Goal: Task Accomplishment & Management: Use online tool/utility

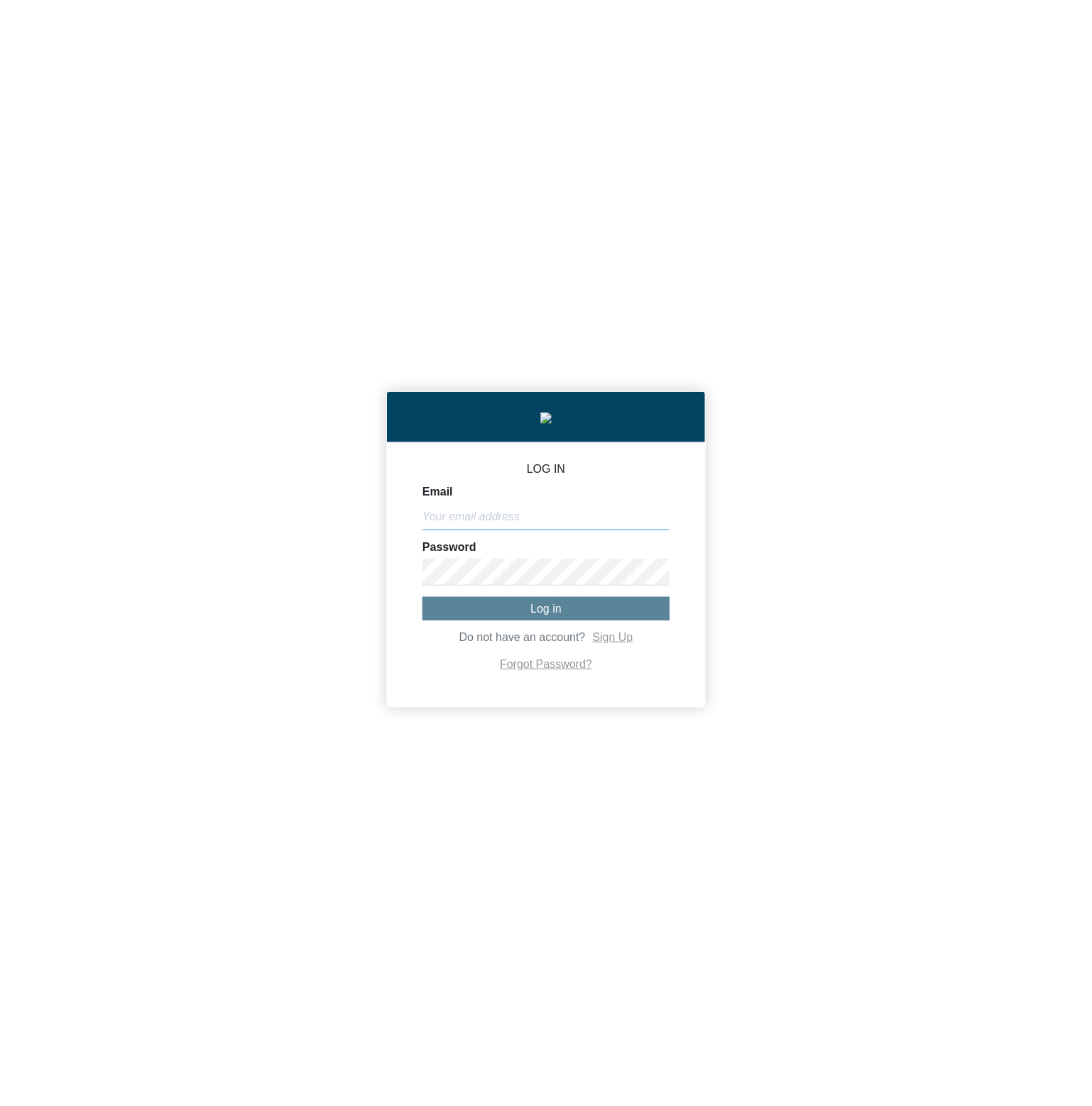
click at [594, 522] on input "Email" at bounding box center [546, 516] width 247 height 27
click at [520, 515] on input "Email" at bounding box center [546, 516] width 247 height 27
paste input "[PERSON_NAME][EMAIL_ADDRESS][DOMAIN_NAME]"
type input "[PERSON_NAME][EMAIL_ADDRESS][DOMAIN_NAME]"
click at [470, 607] on button "Log in" at bounding box center [546, 608] width 247 height 24
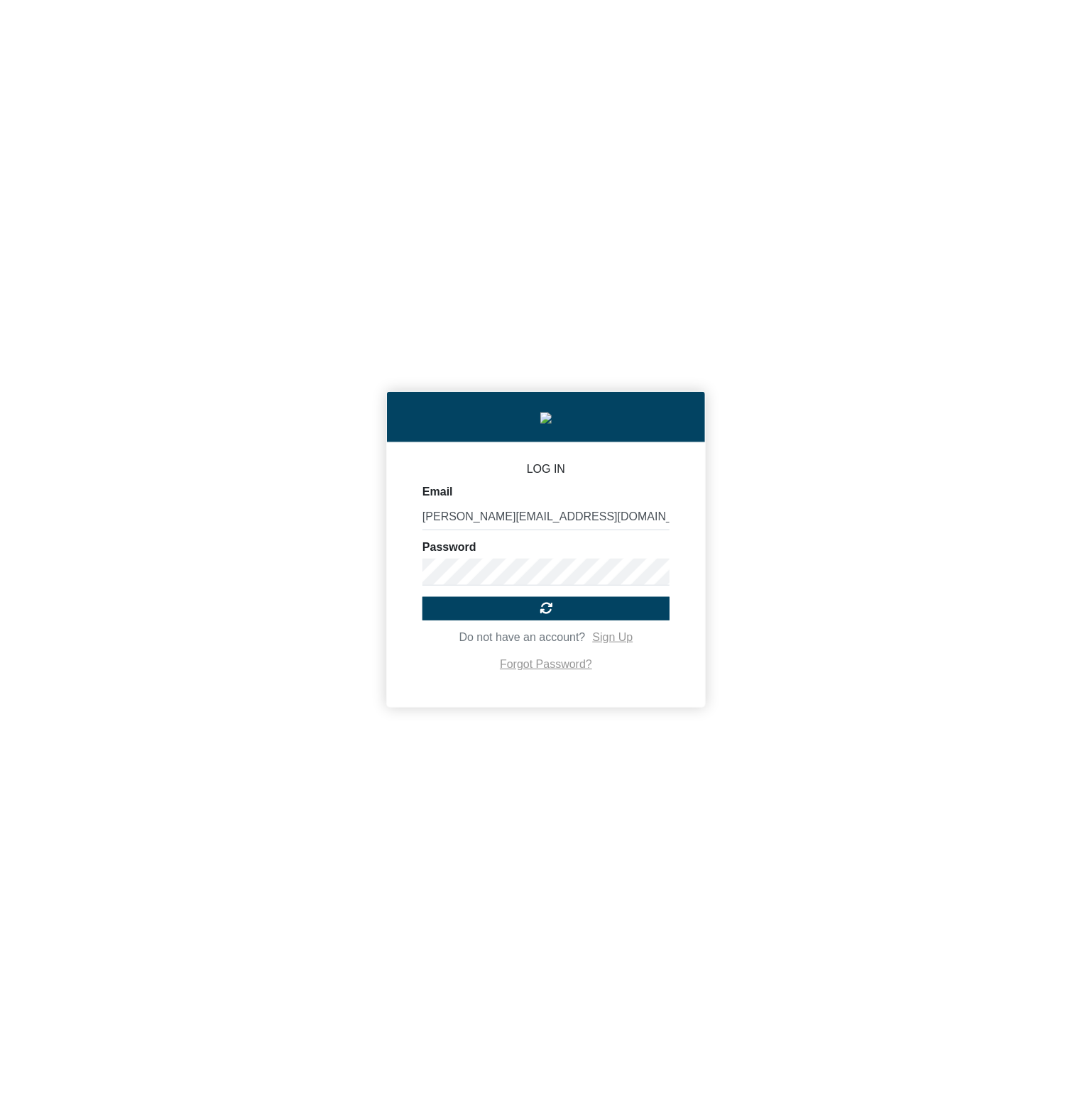
click at [992, 583] on div "LOG IN Email [PERSON_NAME][EMAIL_ADDRESS][DOMAIN_NAME] Password Do not have an …" at bounding box center [546, 553] width 1092 height 1106
click at [958, 618] on div "LOG IN Email [PERSON_NAME][EMAIL_ADDRESS][DOMAIN_NAME] Password Log in Do not h…" at bounding box center [546, 553] width 1092 height 1106
click at [587, 618] on button "Log in" at bounding box center [546, 608] width 247 height 24
click at [842, 566] on div "LOG IN Email [PERSON_NAME][EMAIL_ADDRESS][DOMAIN_NAME] Password Do not have an …" at bounding box center [546, 553] width 1092 height 1106
click at [847, 562] on div "LOG IN Email [PERSON_NAME][EMAIL_ADDRESS][DOMAIN_NAME] Password Do not have an …" at bounding box center [546, 553] width 1092 height 1106
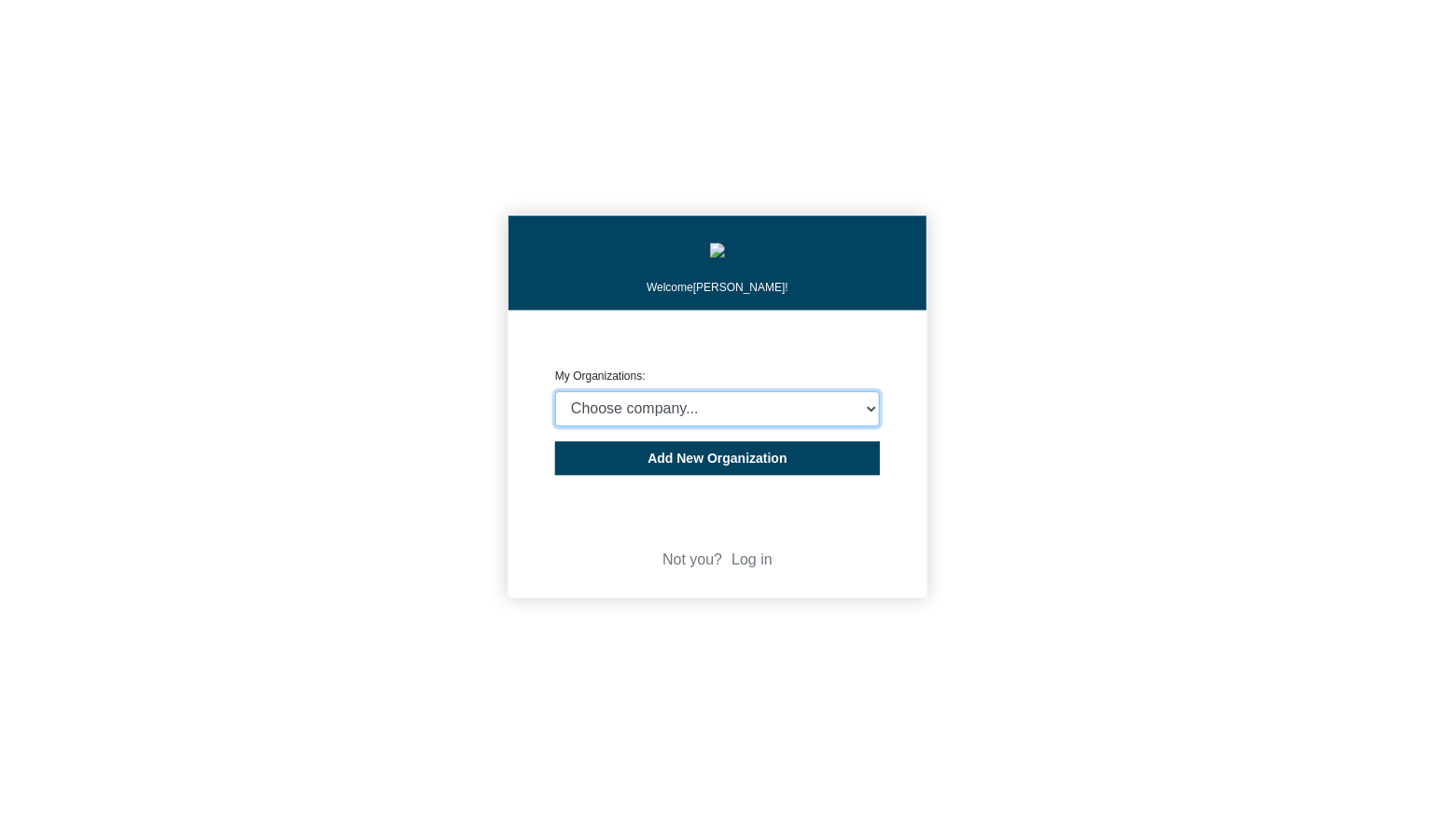
select select "4403414"
click at [555, 395] on select "Choose company... CARBON ANALYTICS LIMITED test6 Nekton Capital Limited Pacha S…" at bounding box center [717, 408] width 325 height 35
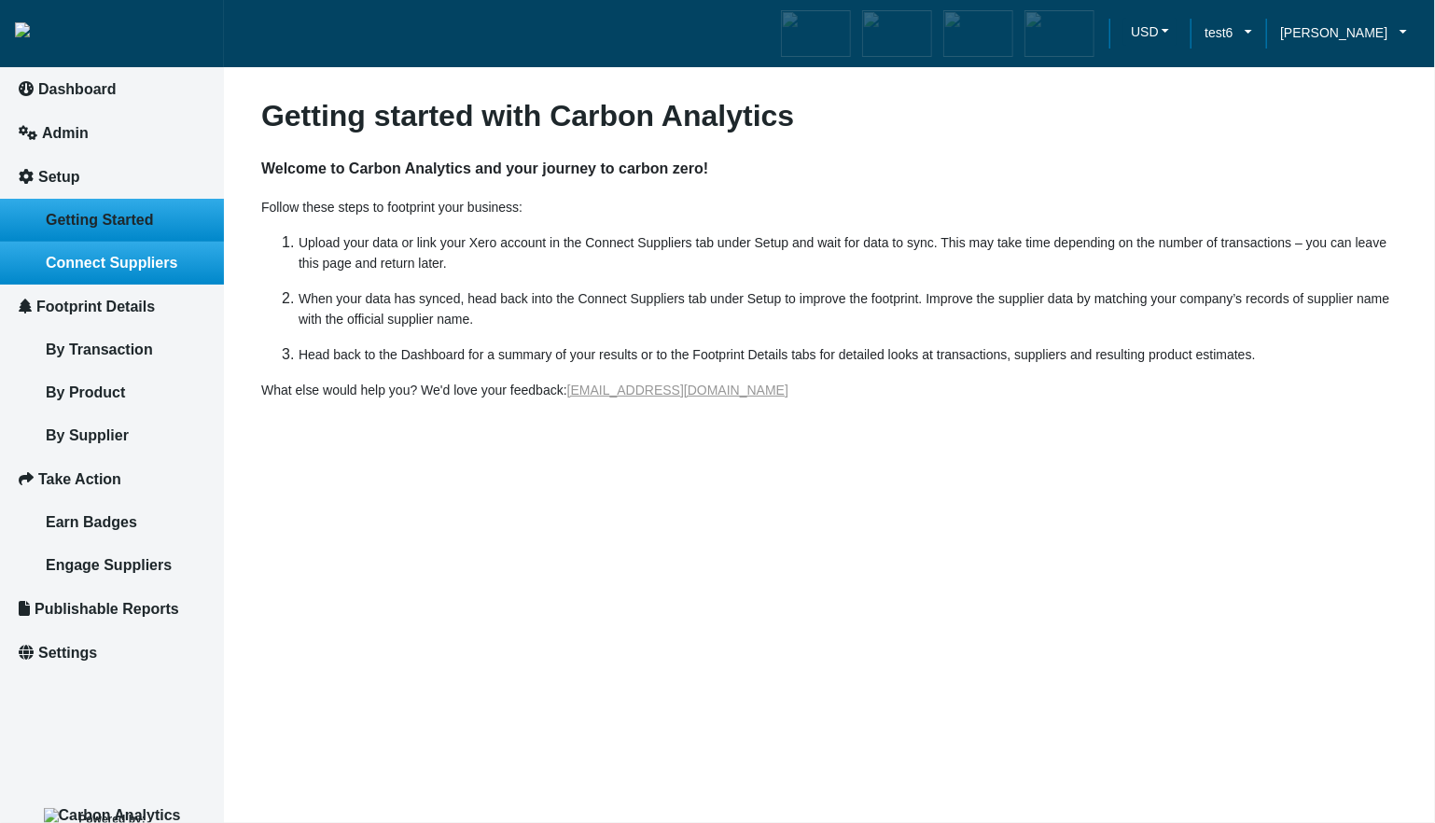
click at [163, 267] on span "Connect Suppliers" at bounding box center [112, 263] width 132 height 16
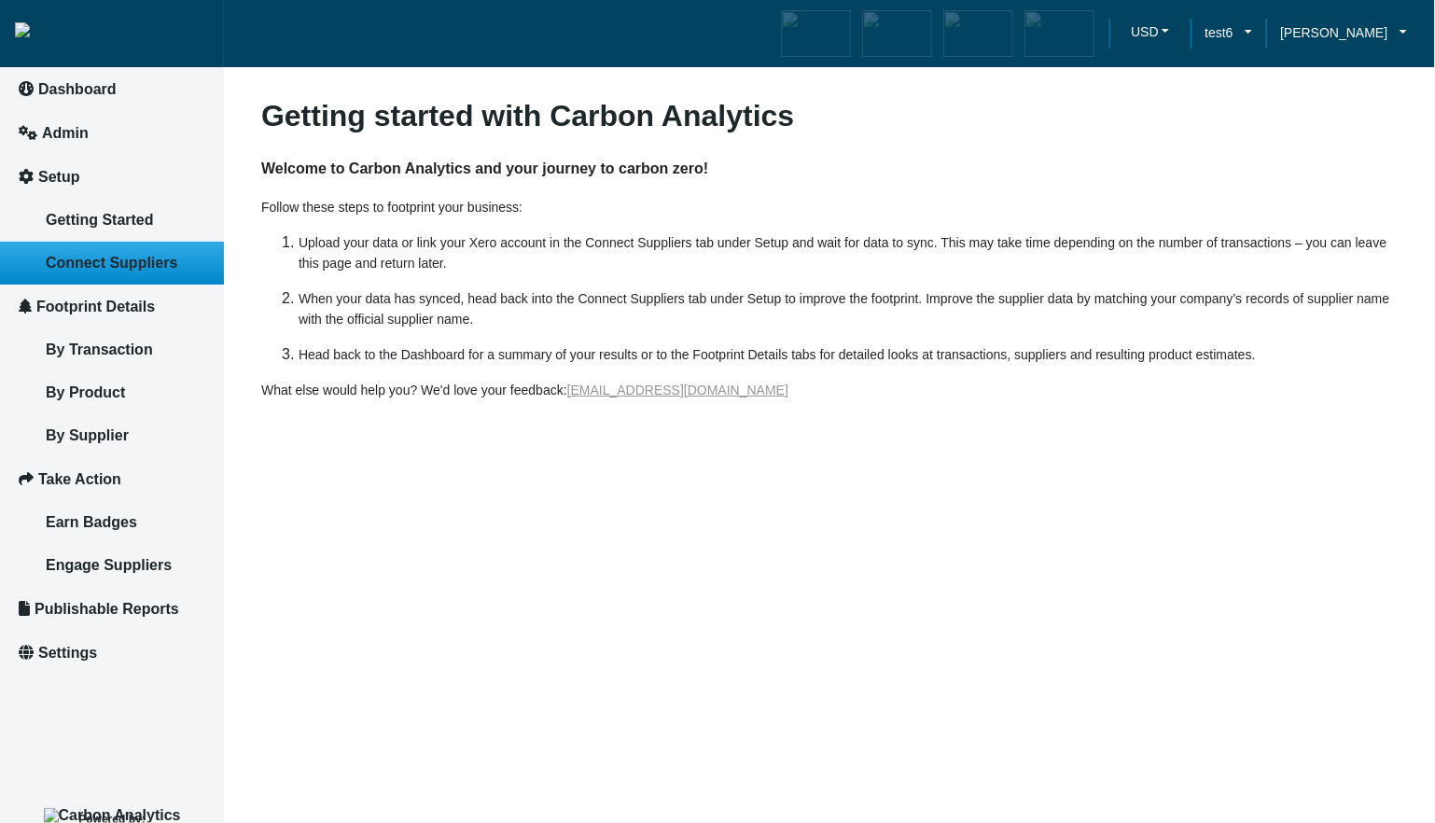
click at [825, 584] on article "Getting started with Carbon Analytics Welcome to Carbon Analytics and your jour…" at bounding box center [829, 411] width 1211 height 823
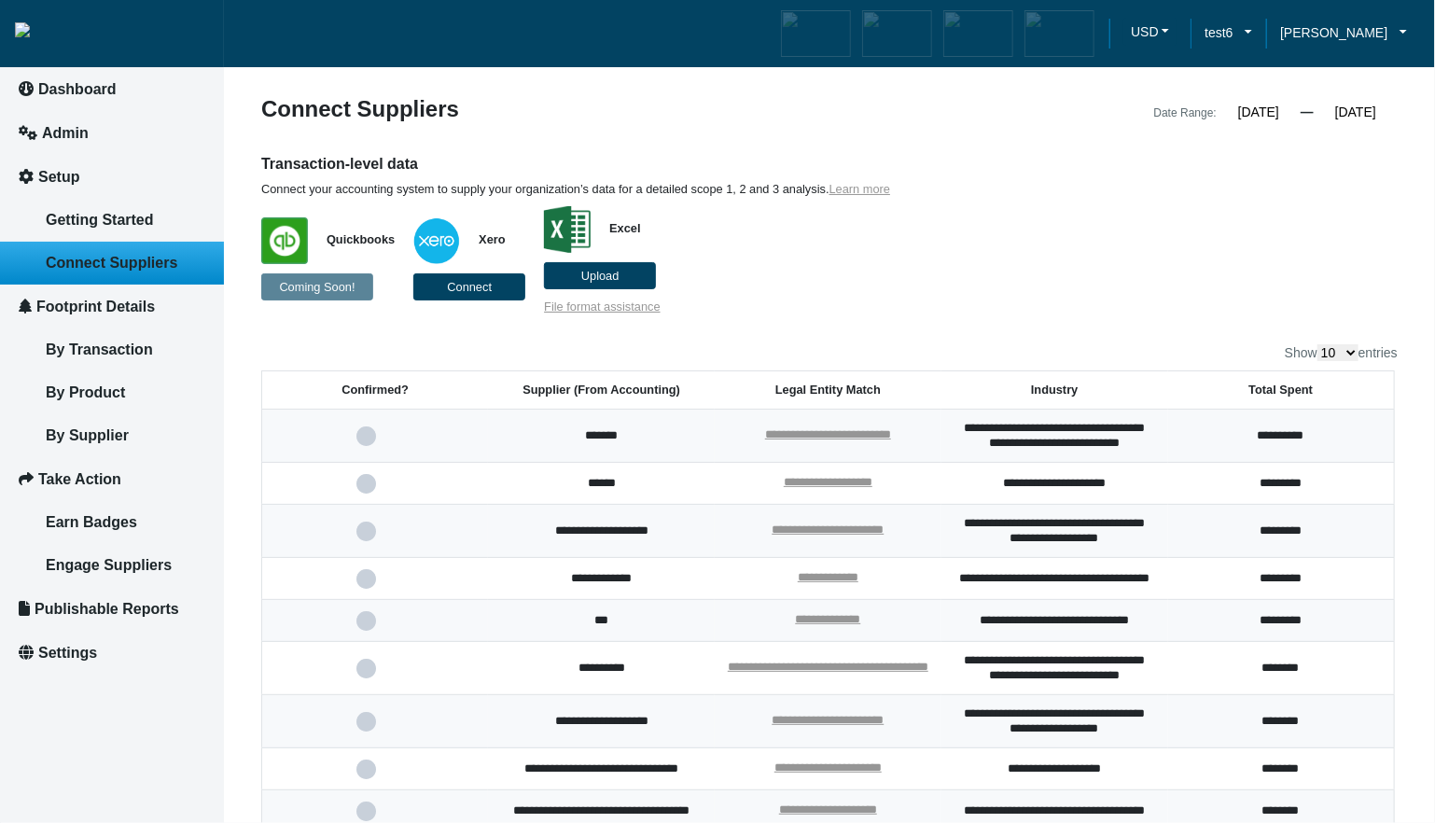
click at [1274, 309] on div "Transaction-level data Connect your accounting system to supply your organizati…" at bounding box center [829, 234] width 1164 height 160
click at [1366, 112] on input "[DATE]" at bounding box center [1355, 112] width 84 height 17
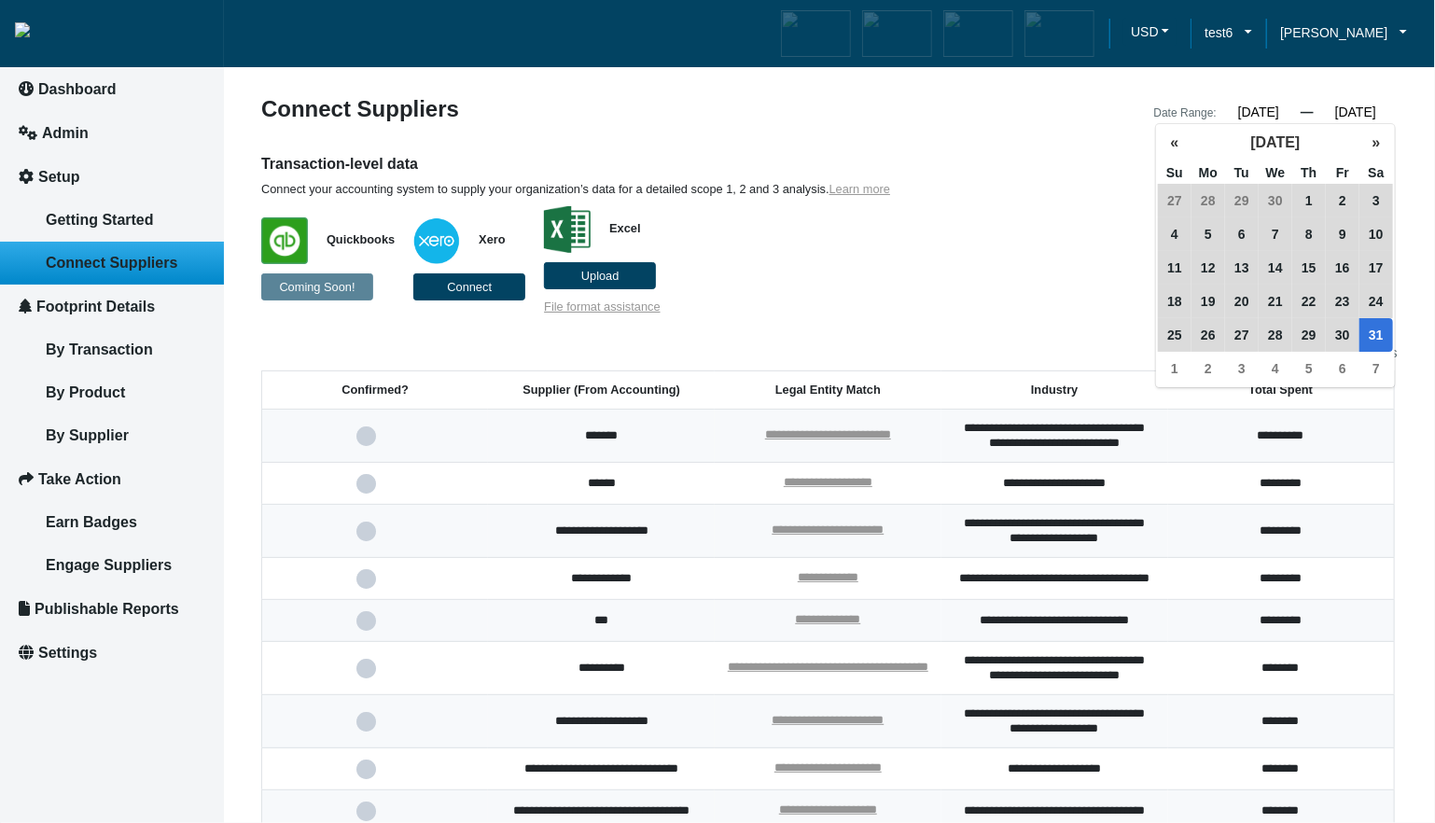
click at [971, 309] on p "Quickbooks Coming Soon! Xero Connect Excel Upload File format assistance" at bounding box center [683, 256] width 845 height 118
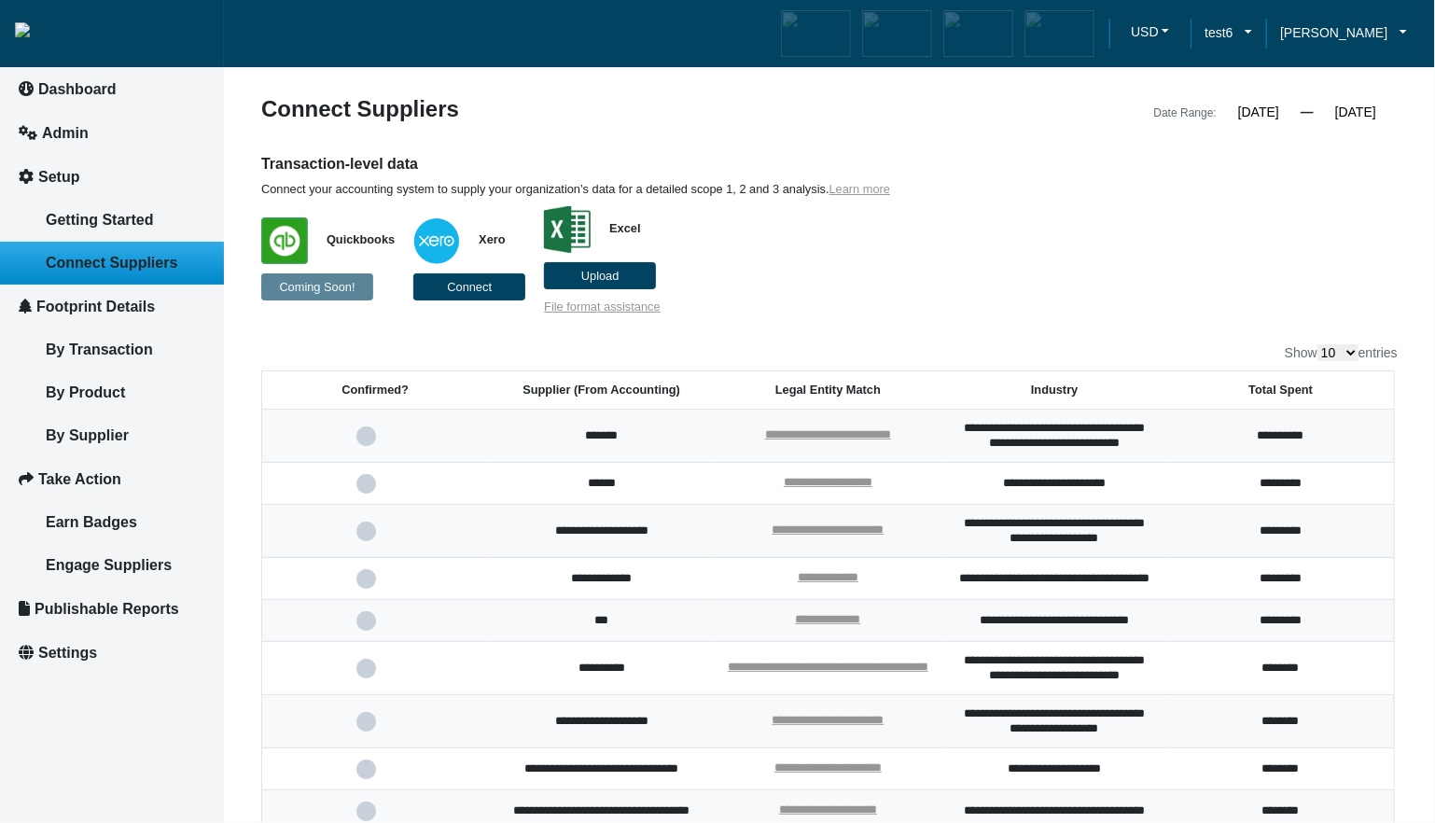
click at [580, 268] on label "Upload" at bounding box center [600, 275] width 112 height 27
click at [0, 0] on input "Upload" at bounding box center [0, 0] width 0 height 0
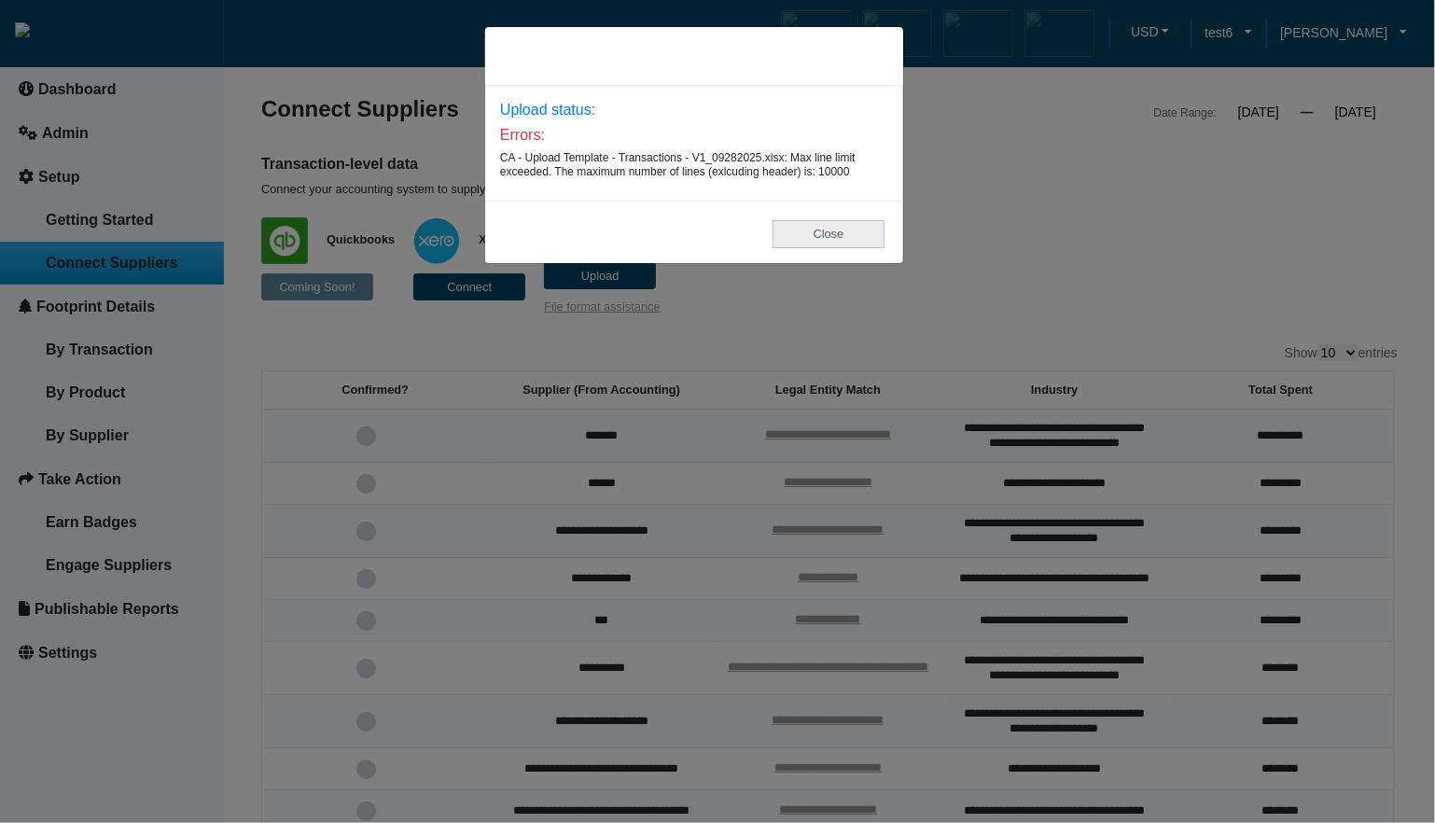
click at [846, 243] on button "Close" at bounding box center [828, 233] width 112 height 27
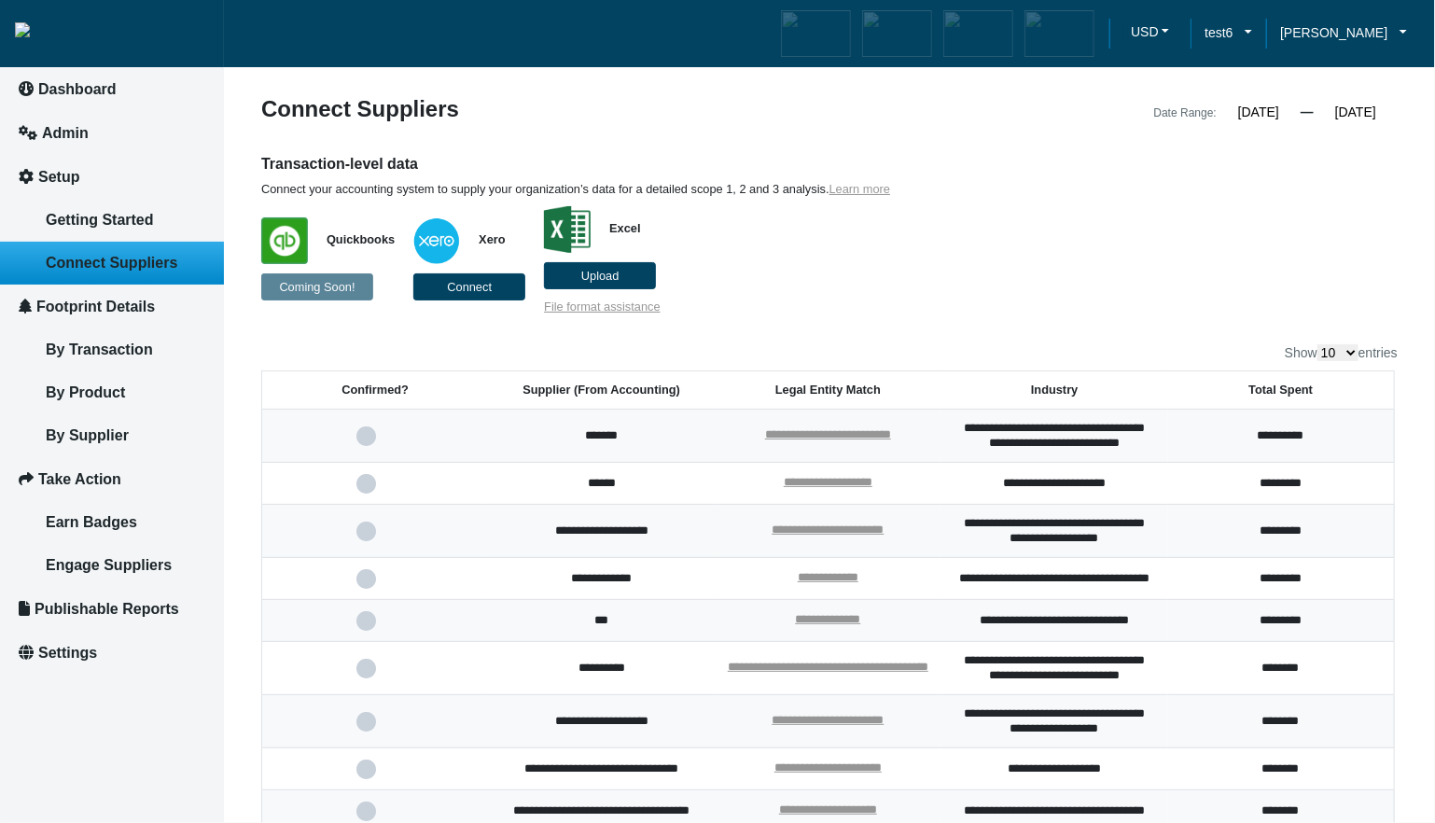
click at [616, 282] on span "Upload" at bounding box center [600, 276] width 38 height 14
click at [0, 0] on input "Upload" at bounding box center [0, 0] width 0 height 0
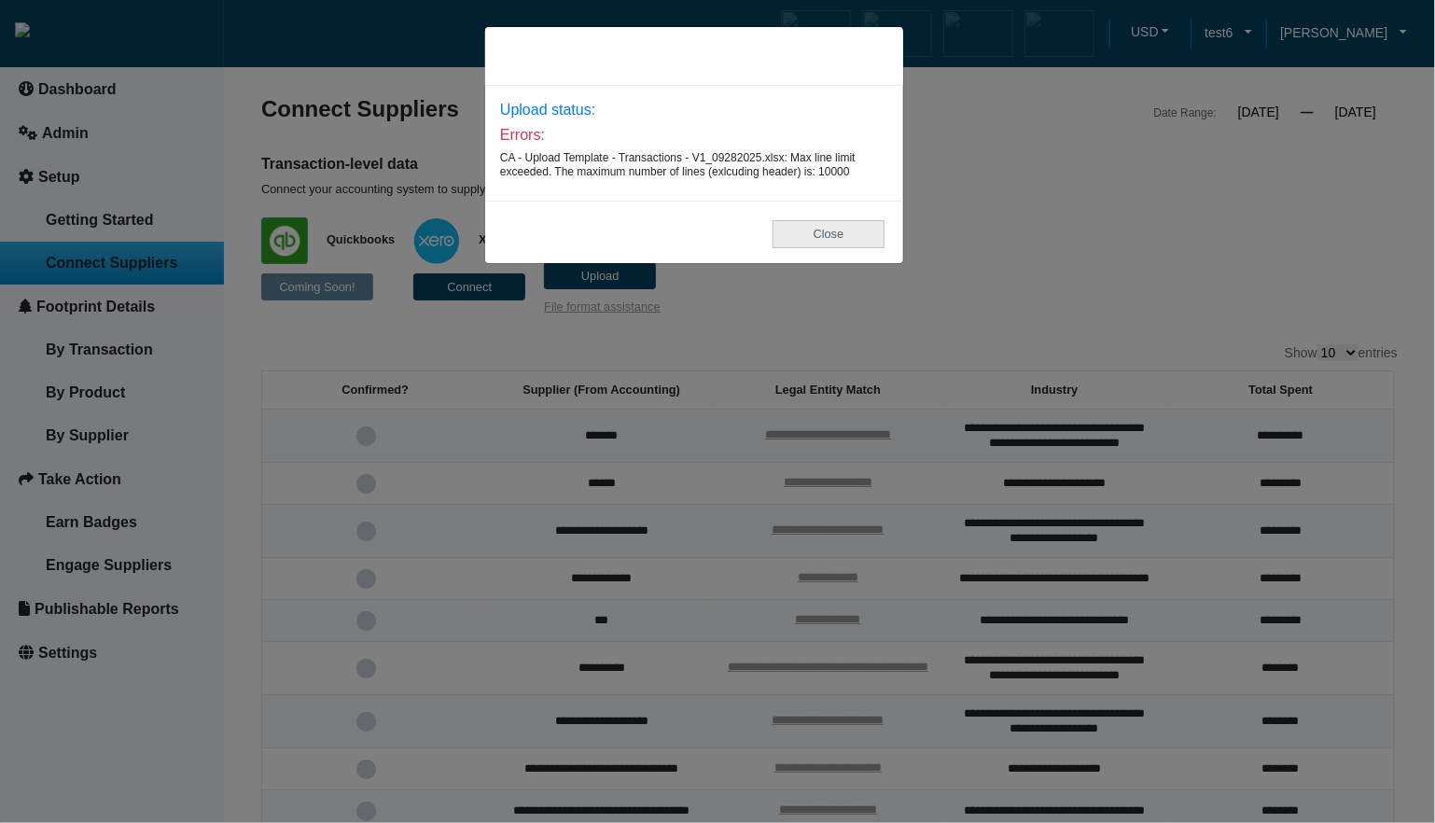
click at [841, 247] on button "Close" at bounding box center [828, 233] width 112 height 27
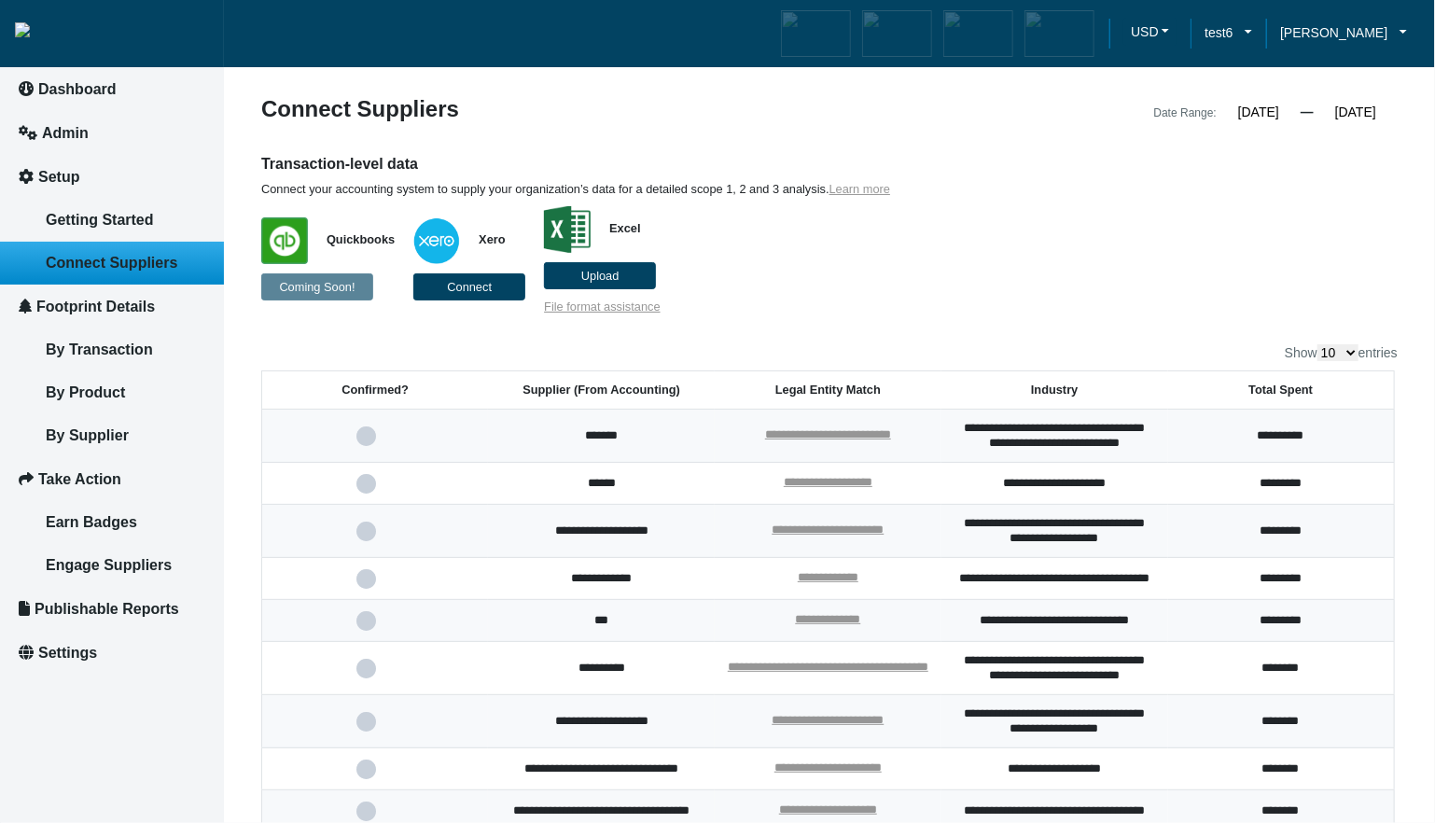
click at [630, 270] on label "Upload" at bounding box center [600, 275] width 112 height 27
click at [0, 0] on input "Upload" at bounding box center [0, 0] width 0 height 0
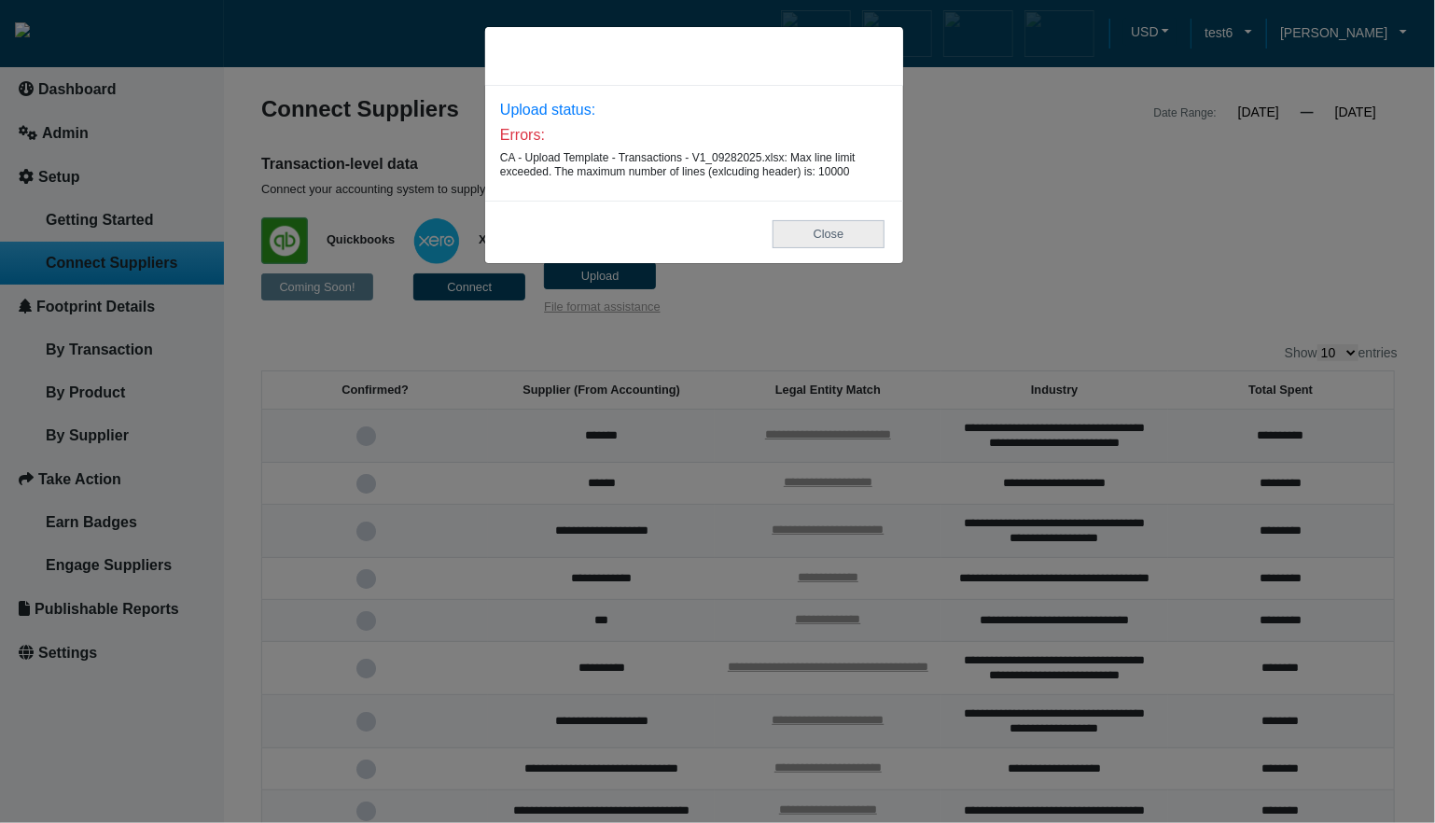
click at [810, 240] on button "Close" at bounding box center [828, 233] width 112 height 27
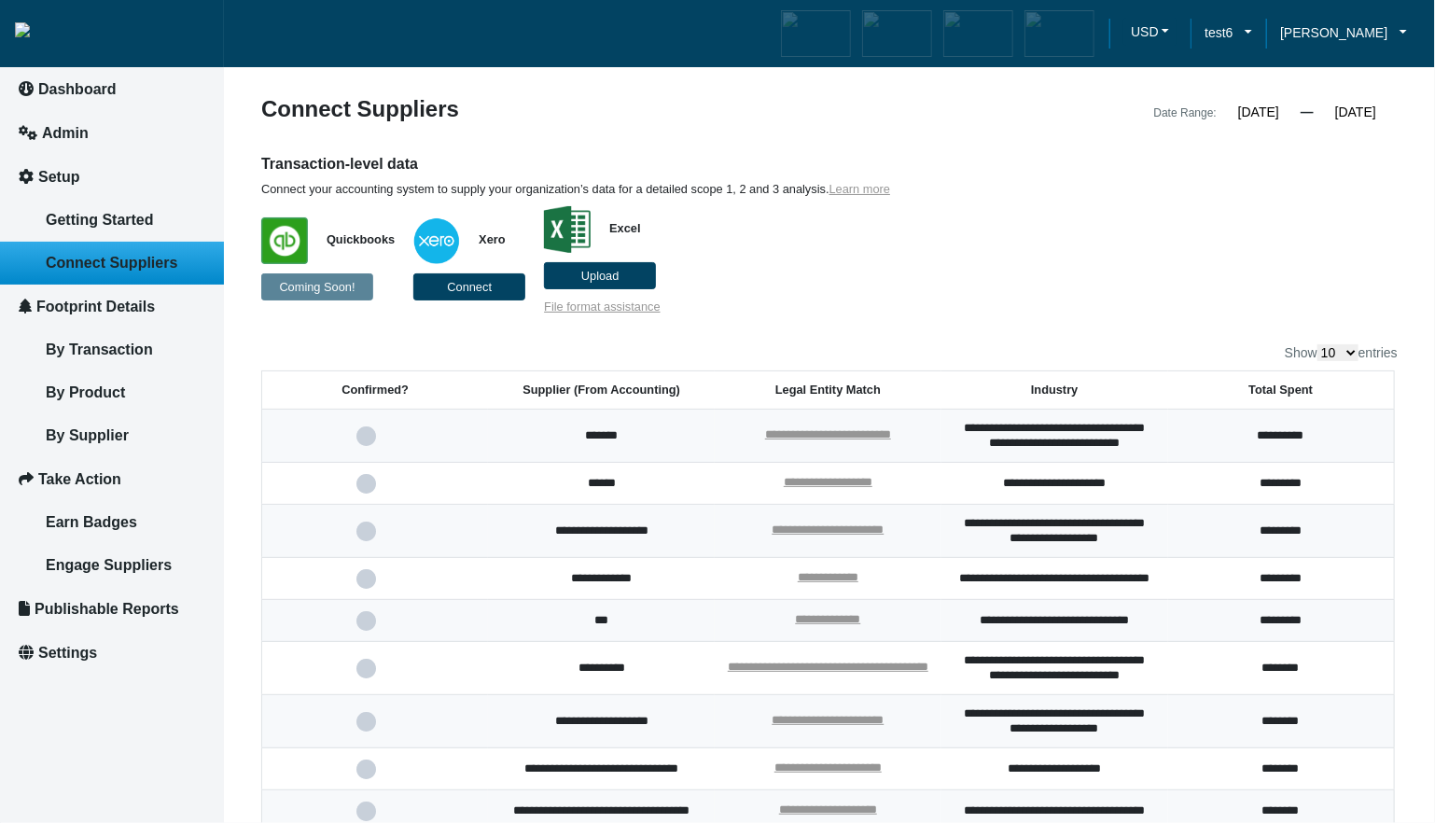
click at [995, 279] on p "Quickbooks Coming Soon! Xero Connect Excel Upload File format assistance" at bounding box center [683, 256] width 845 height 118
click at [621, 279] on label "Upload" at bounding box center [600, 275] width 112 height 27
click at [0, 0] on input "Upload" at bounding box center [0, 0] width 0 height 0
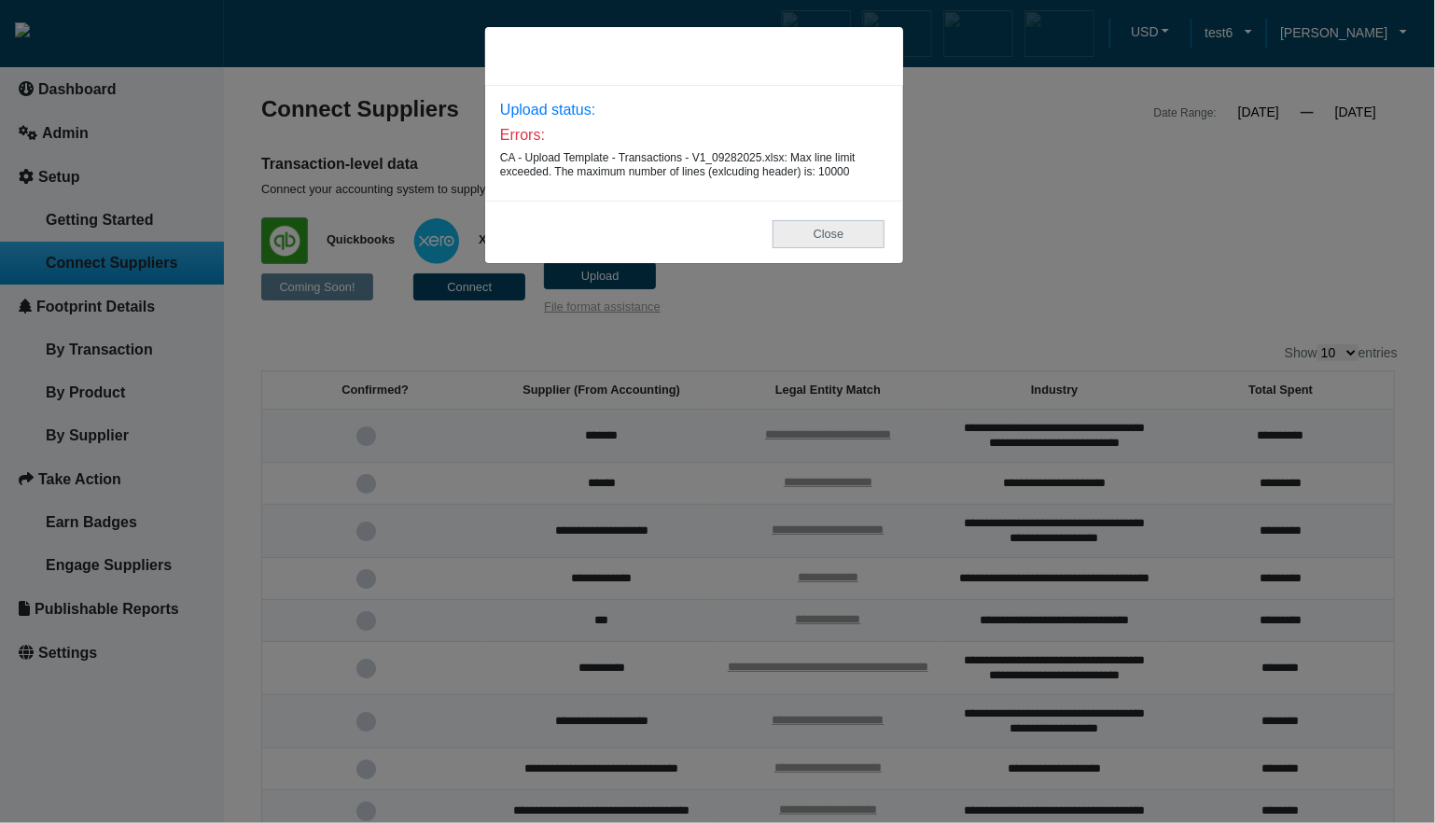
click at [867, 247] on button "Close" at bounding box center [828, 233] width 112 height 27
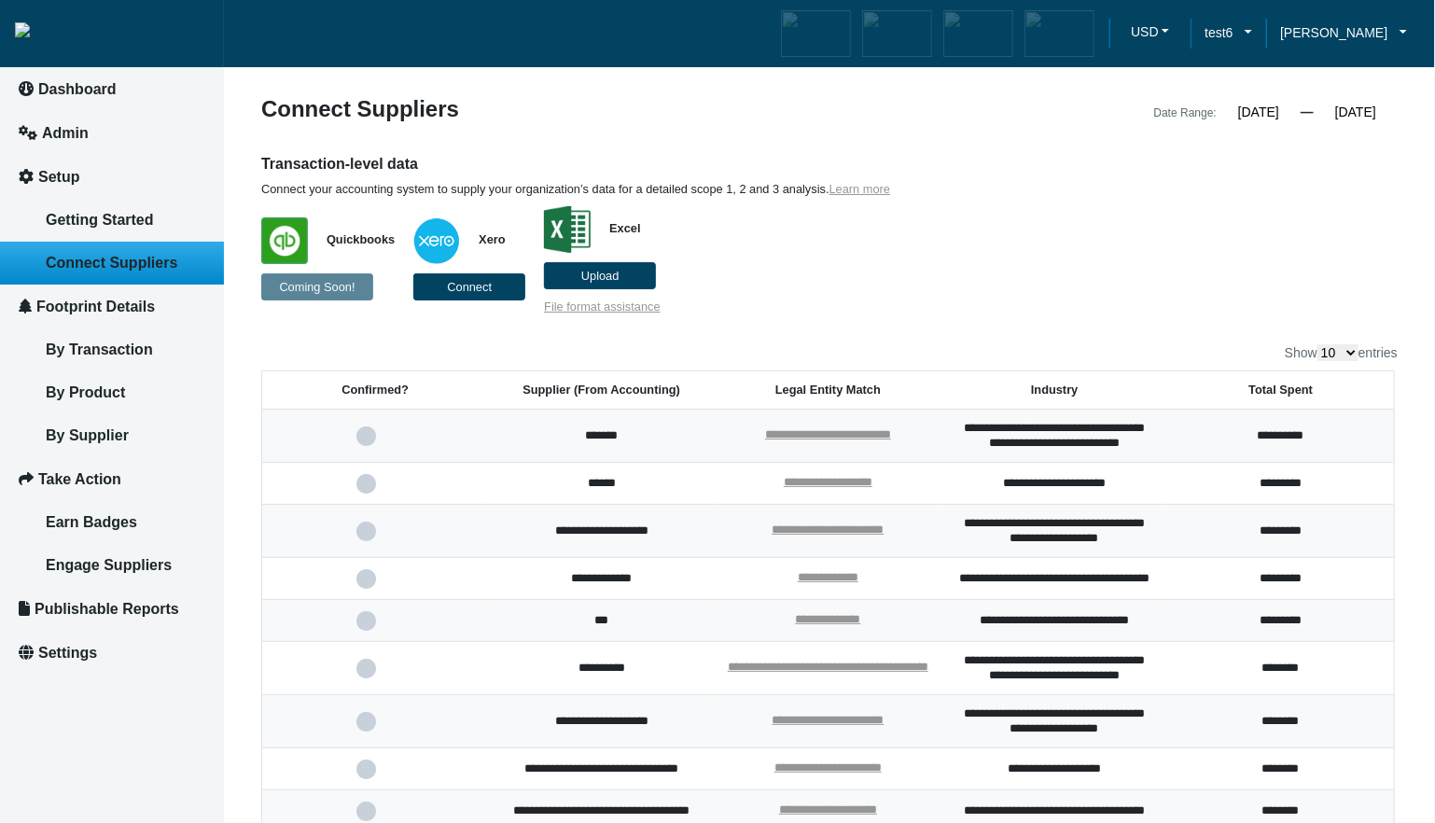
click at [621, 281] on label "Upload" at bounding box center [600, 275] width 112 height 27
click at [0, 0] on input "Upload" at bounding box center [0, 0] width 0 height 0
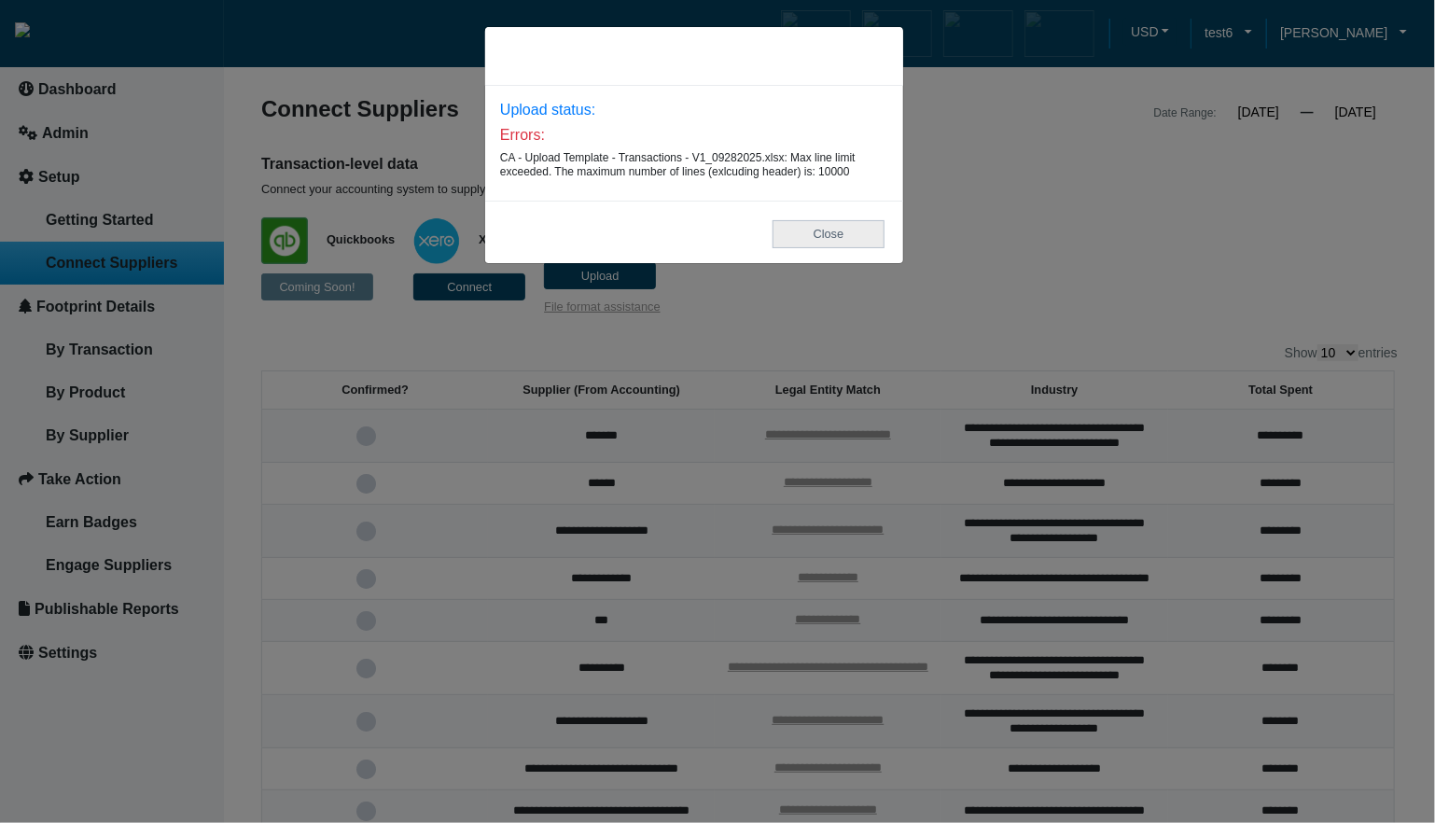
click at [797, 234] on button "Close" at bounding box center [828, 233] width 112 height 27
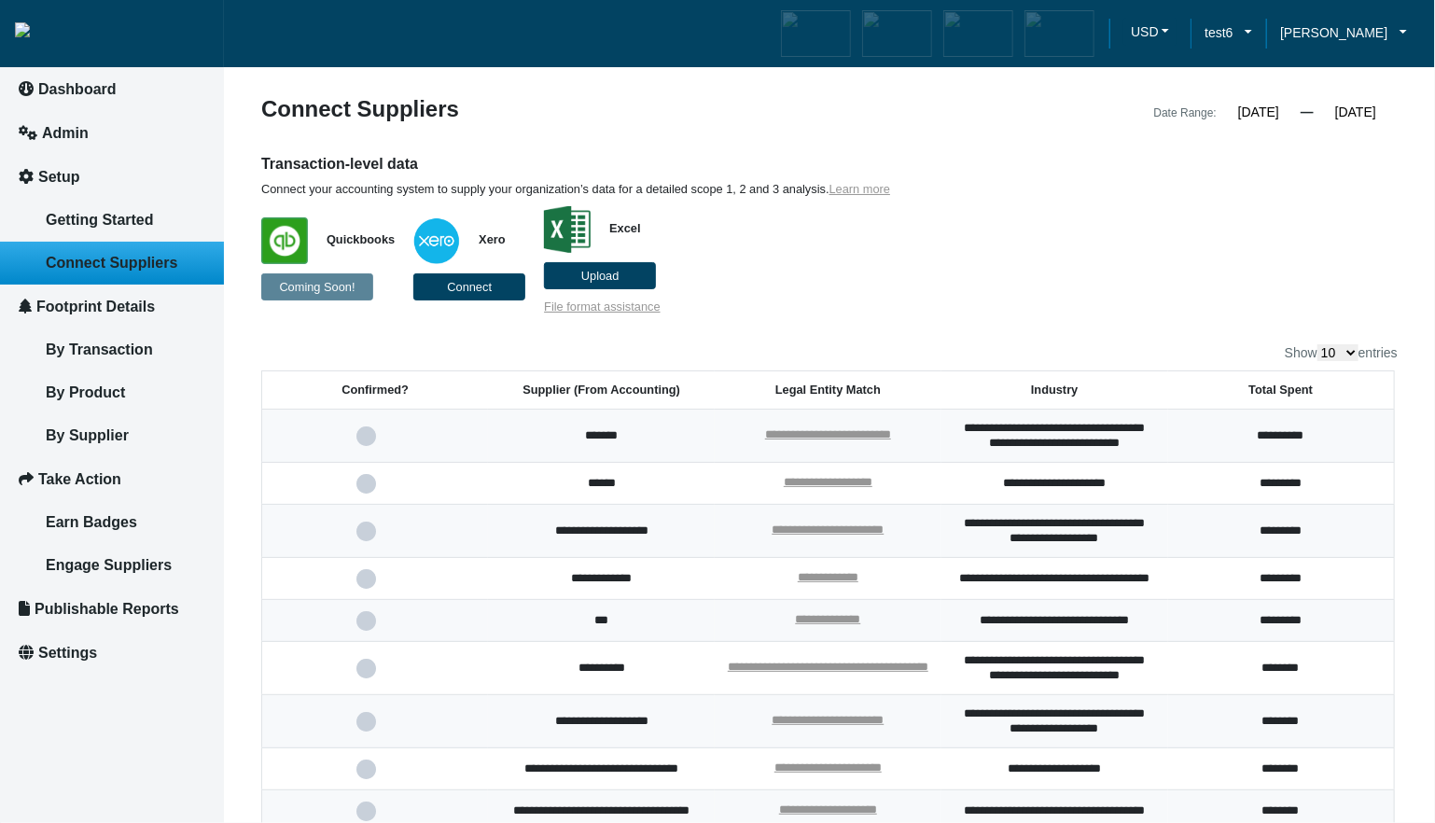
click at [606, 282] on span "Upload" at bounding box center [600, 276] width 38 height 14
click at [0, 0] on input "Upload" at bounding box center [0, 0] width 0 height 0
click at [587, 277] on span "Upload" at bounding box center [600, 276] width 38 height 14
click at [0, 0] on input "Upload" at bounding box center [0, 0] width 0 height 0
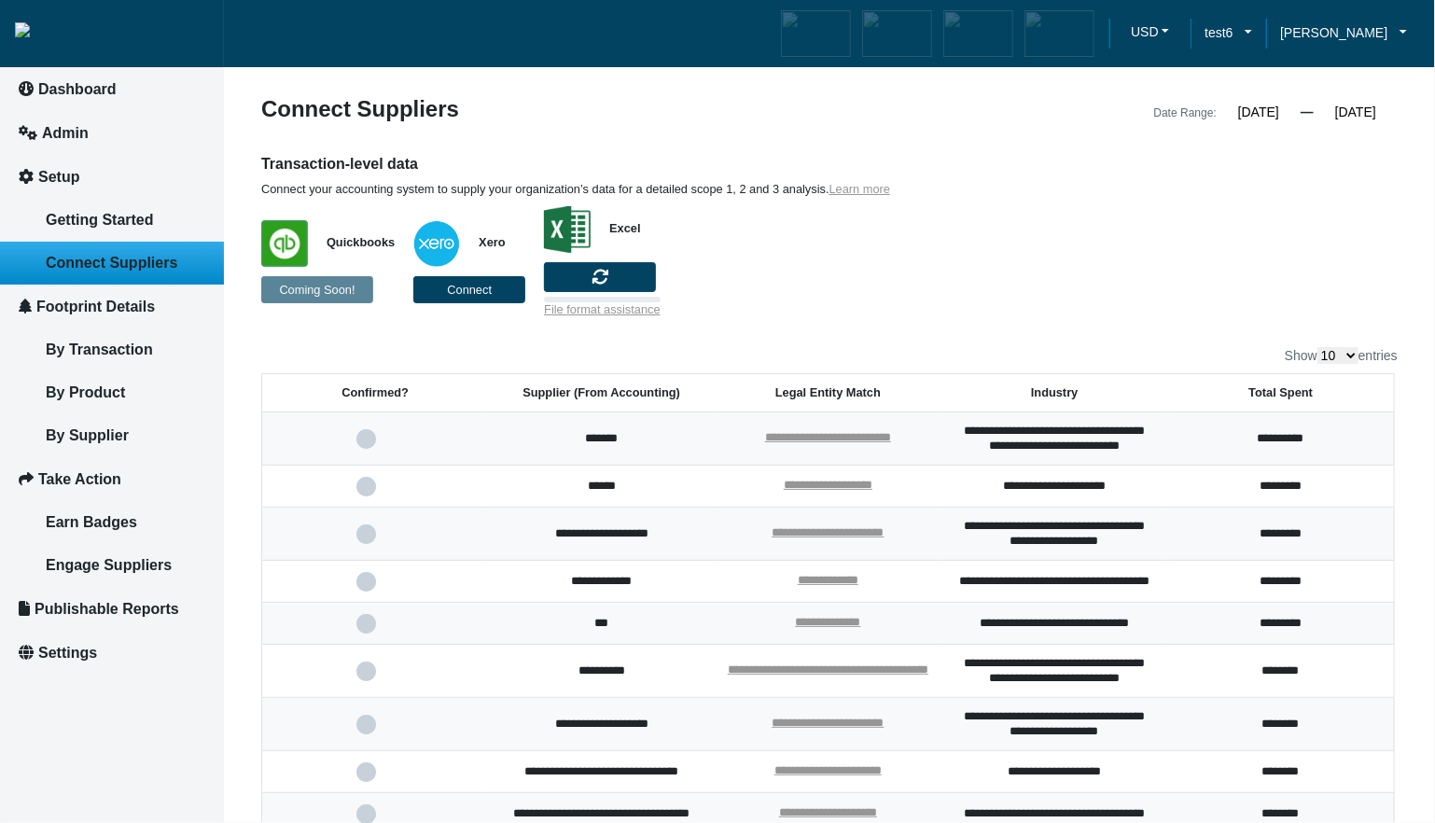
click at [870, 307] on p "Quickbooks Coming Soon! Xero Connect Excel File format assistance" at bounding box center [683, 257] width 845 height 120
click at [802, 283] on p "Quickbooks Coming Soon! Xero Connect Excel File format assistance" at bounding box center [683, 257] width 845 height 120
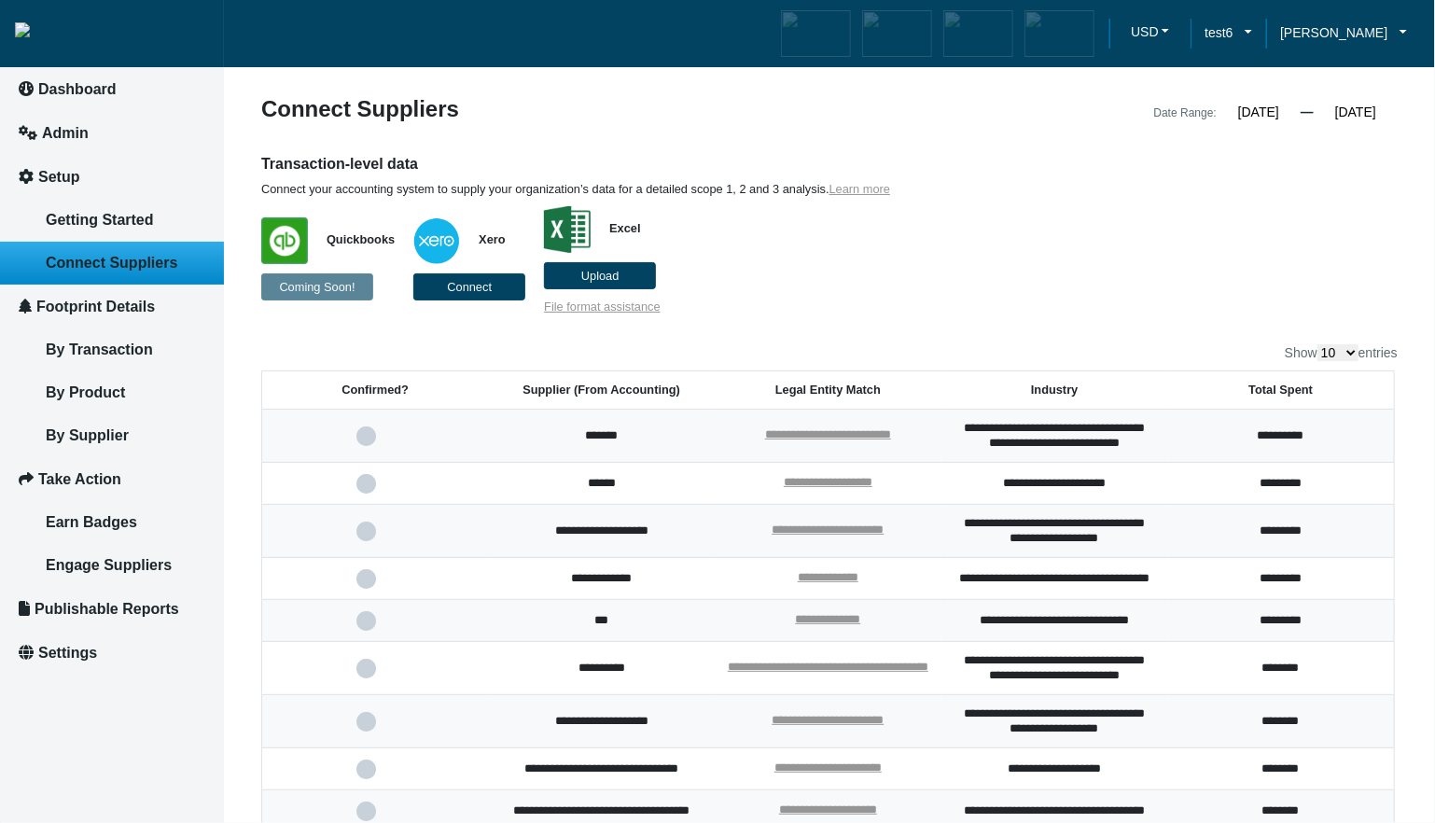
click at [606, 268] on label "Upload" at bounding box center [600, 275] width 112 height 27
click at [0, 0] on input "Upload" at bounding box center [0, 0] width 0 height 0
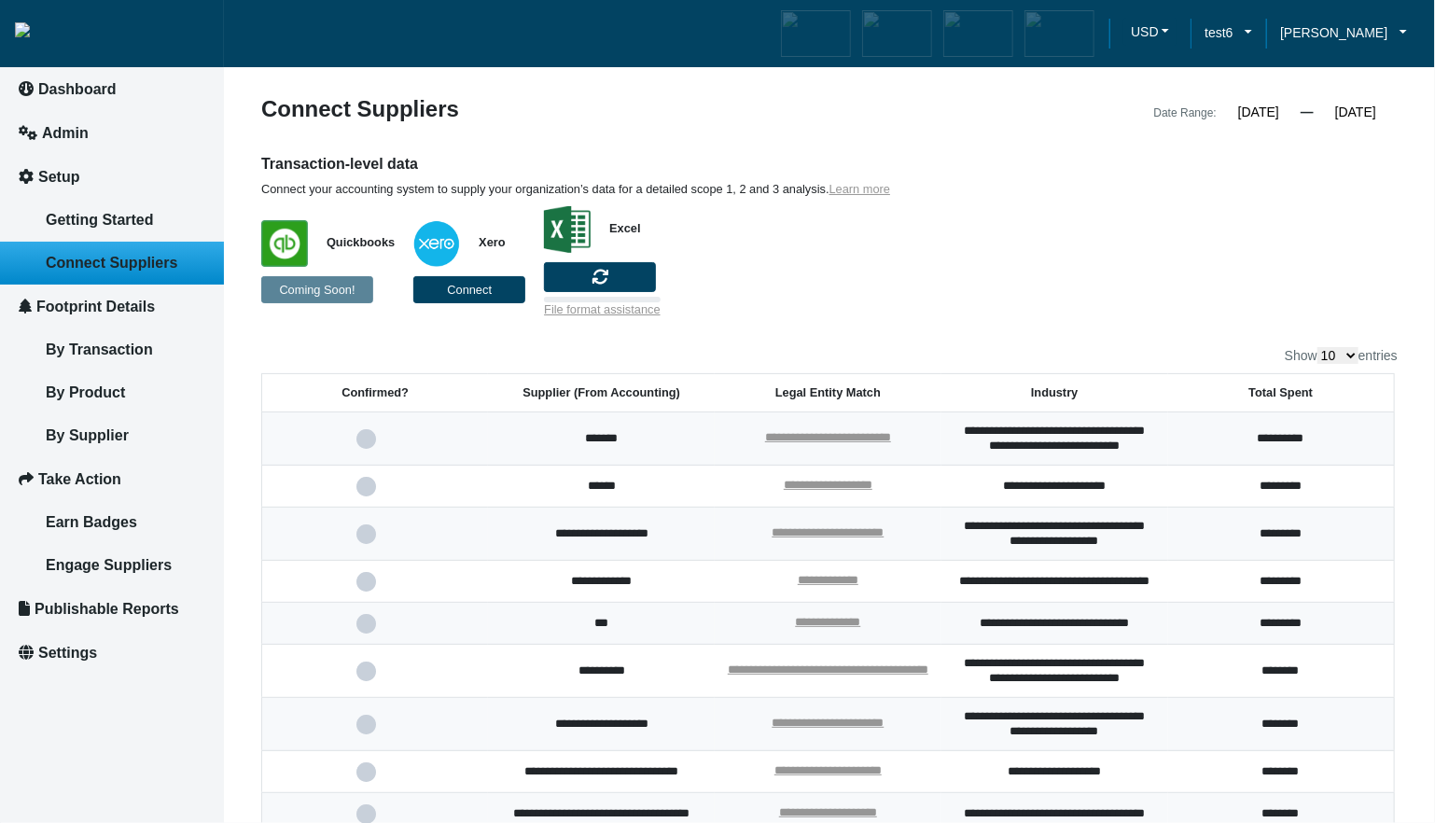
click at [1121, 319] on div "**********" at bounding box center [829, 510] width 1136 height 825
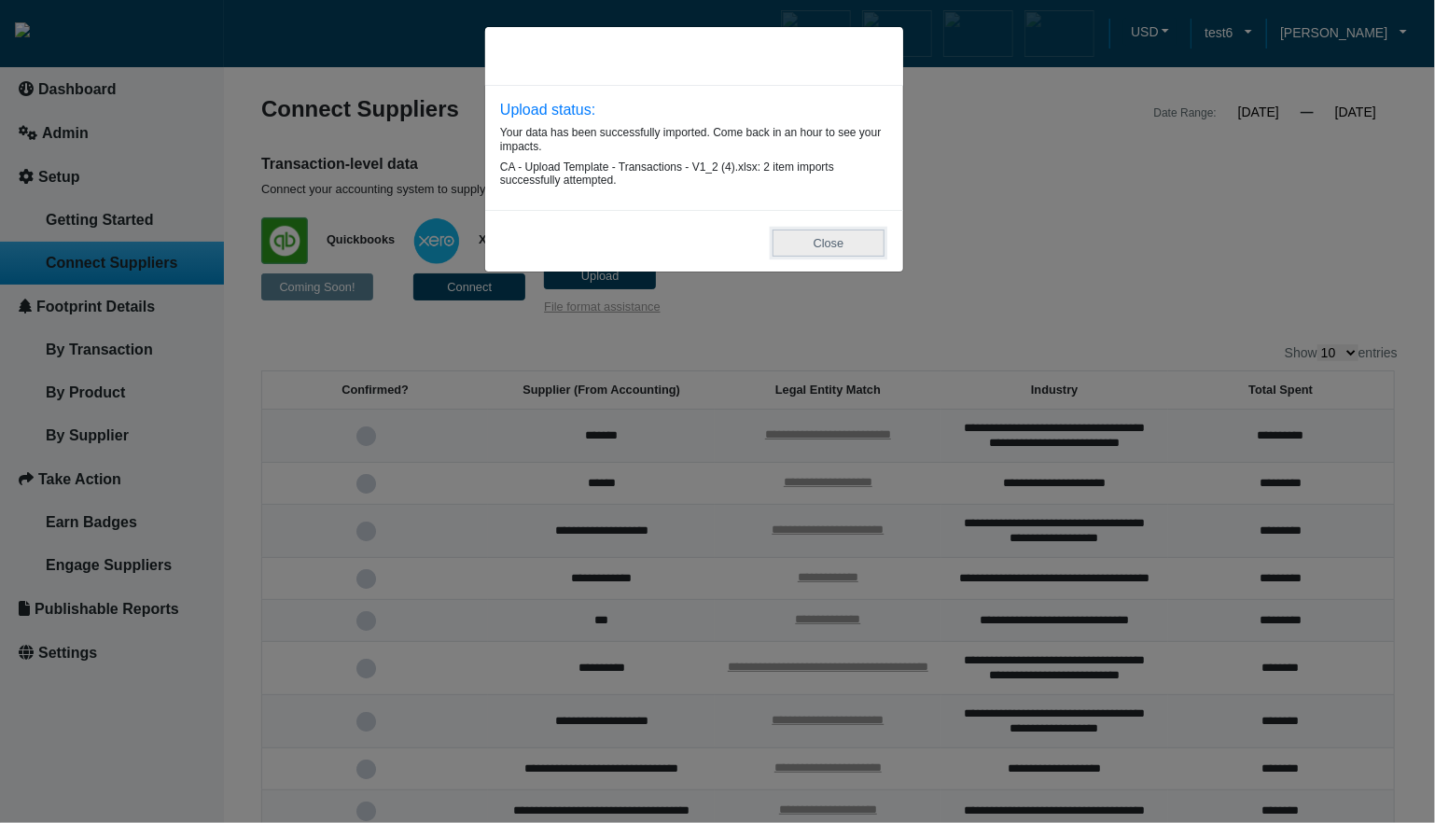
click at [833, 245] on button "Close" at bounding box center [828, 242] width 112 height 27
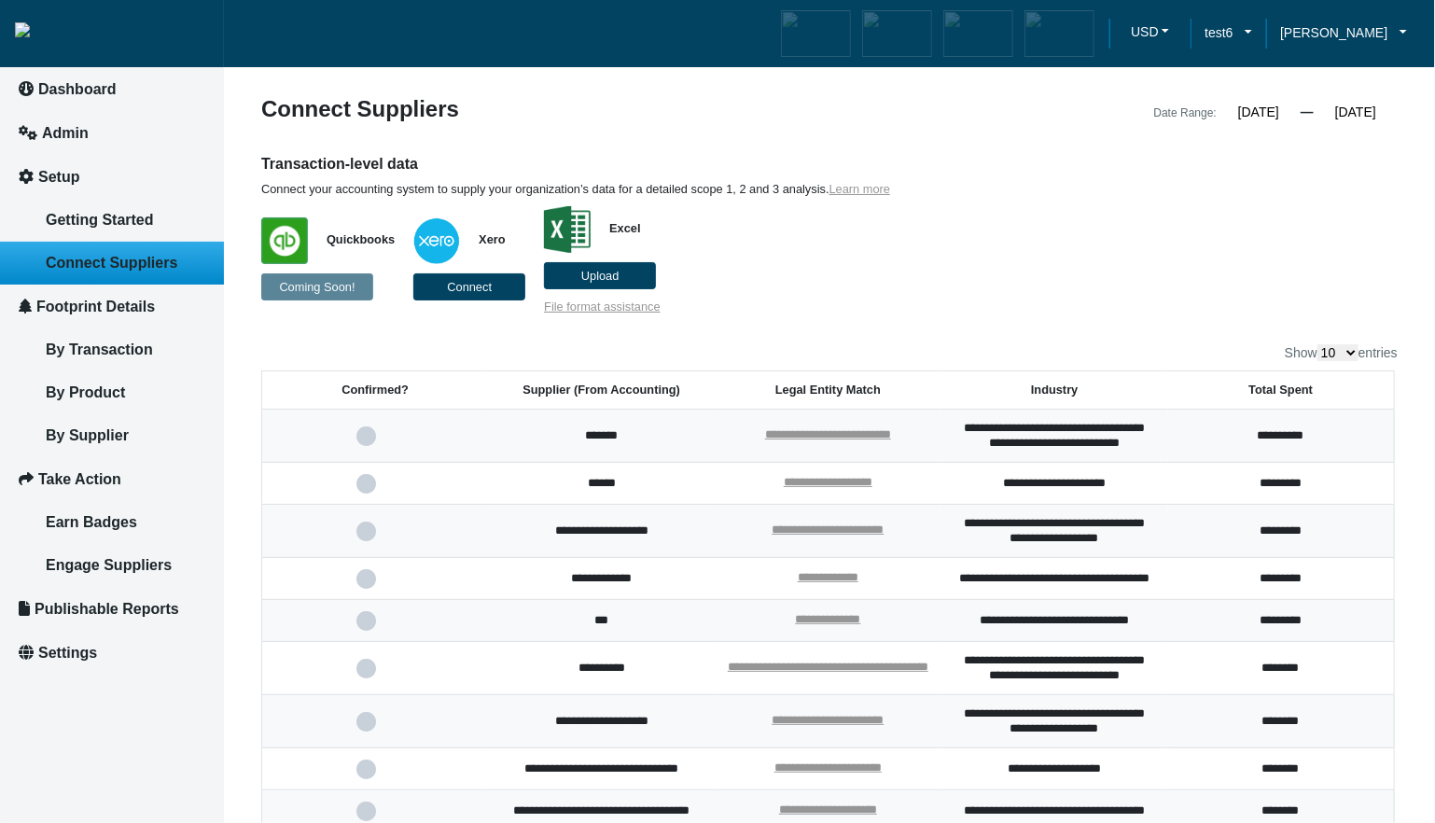
click at [585, 271] on span "Upload" at bounding box center [600, 276] width 38 height 14
click at [0, 0] on input "Upload" at bounding box center [0, 0] width 0 height 0
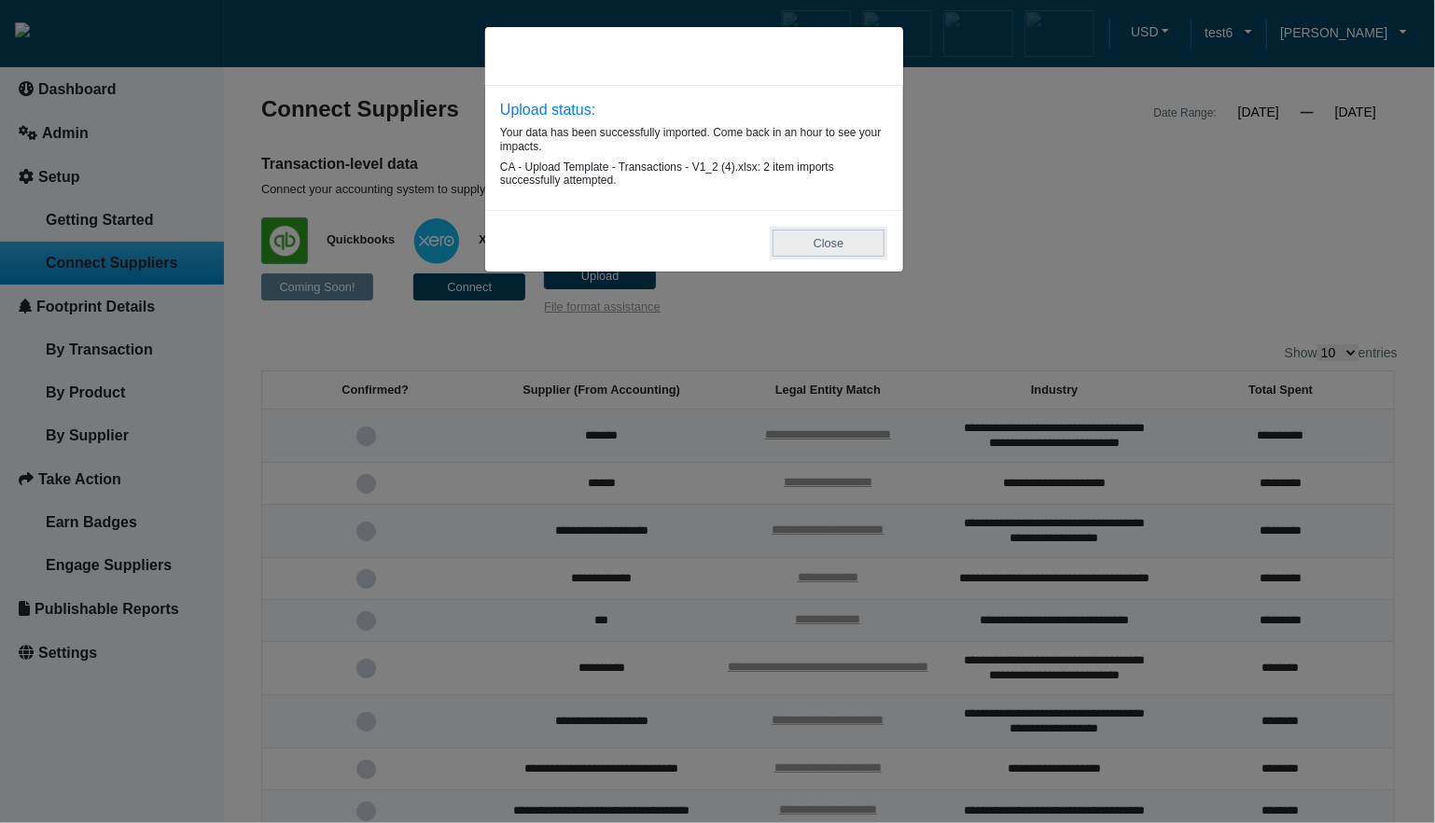
click at [830, 257] on button "Close" at bounding box center [828, 242] width 112 height 27
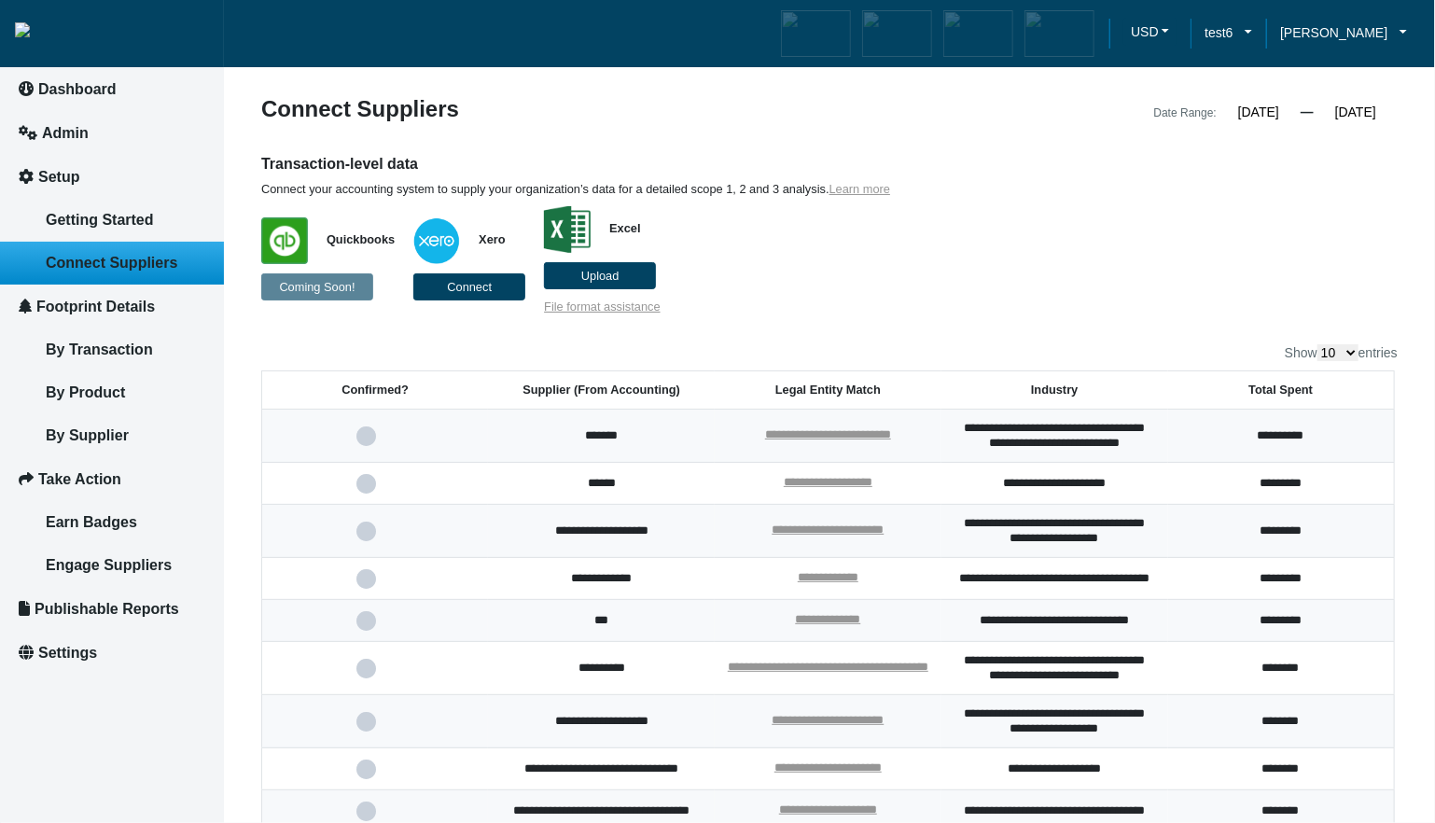
click at [619, 278] on label "Upload" at bounding box center [600, 275] width 112 height 27
click at [0, 0] on input "Upload" at bounding box center [0, 0] width 0 height 0
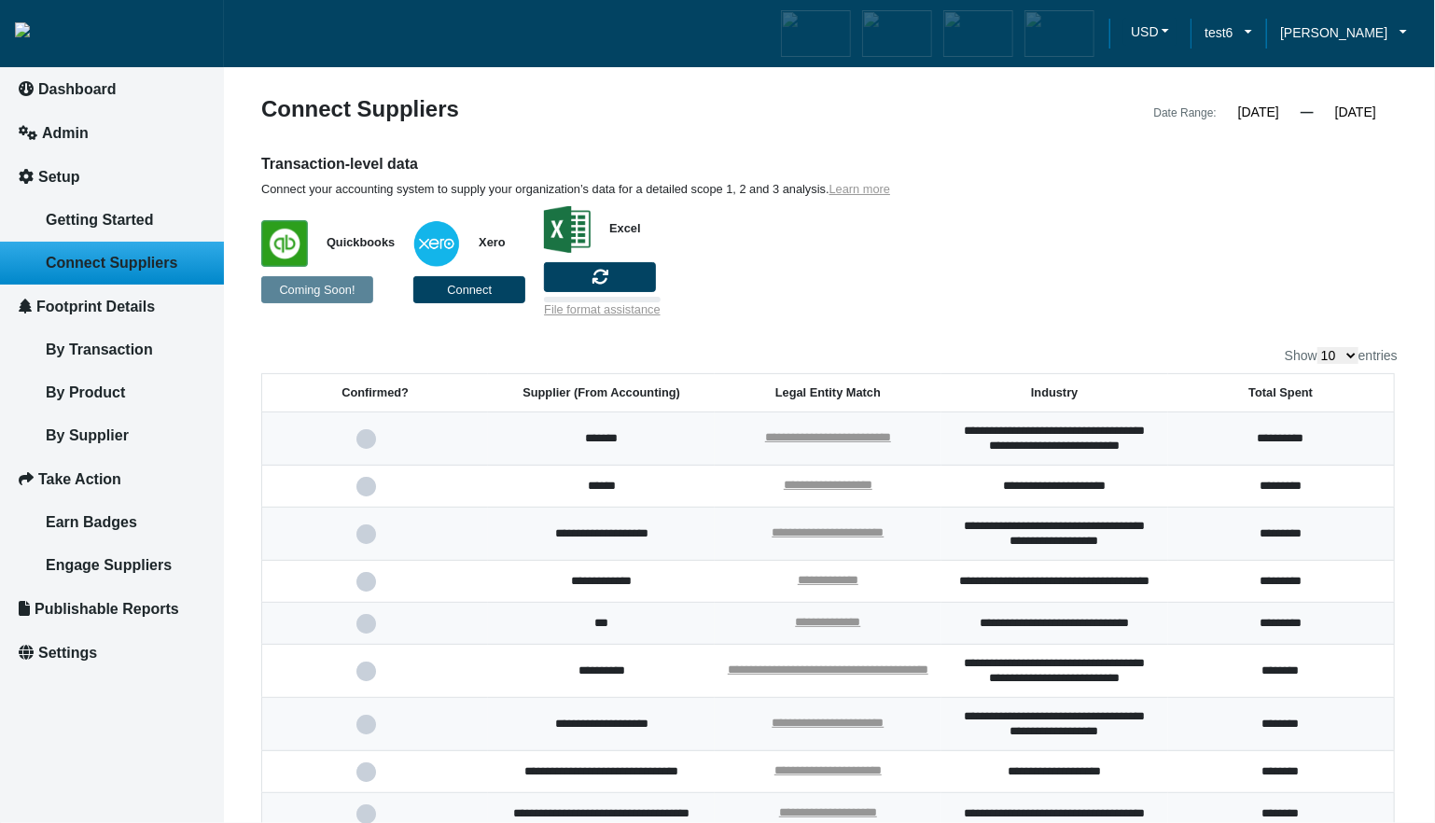
click at [996, 338] on div "**********" at bounding box center [829, 510] width 1136 height 825
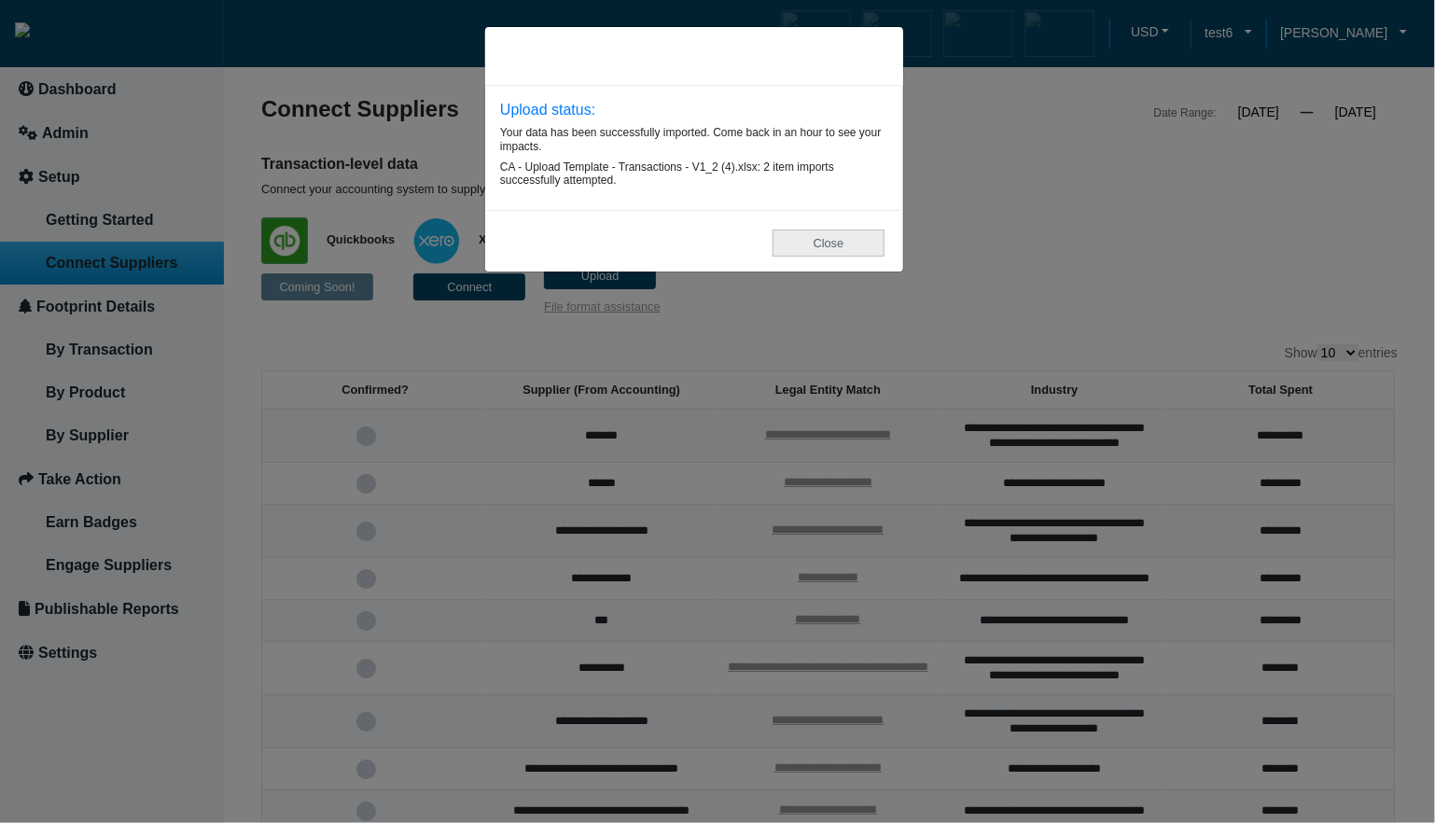
click at [836, 256] on button "Close" at bounding box center [828, 242] width 112 height 27
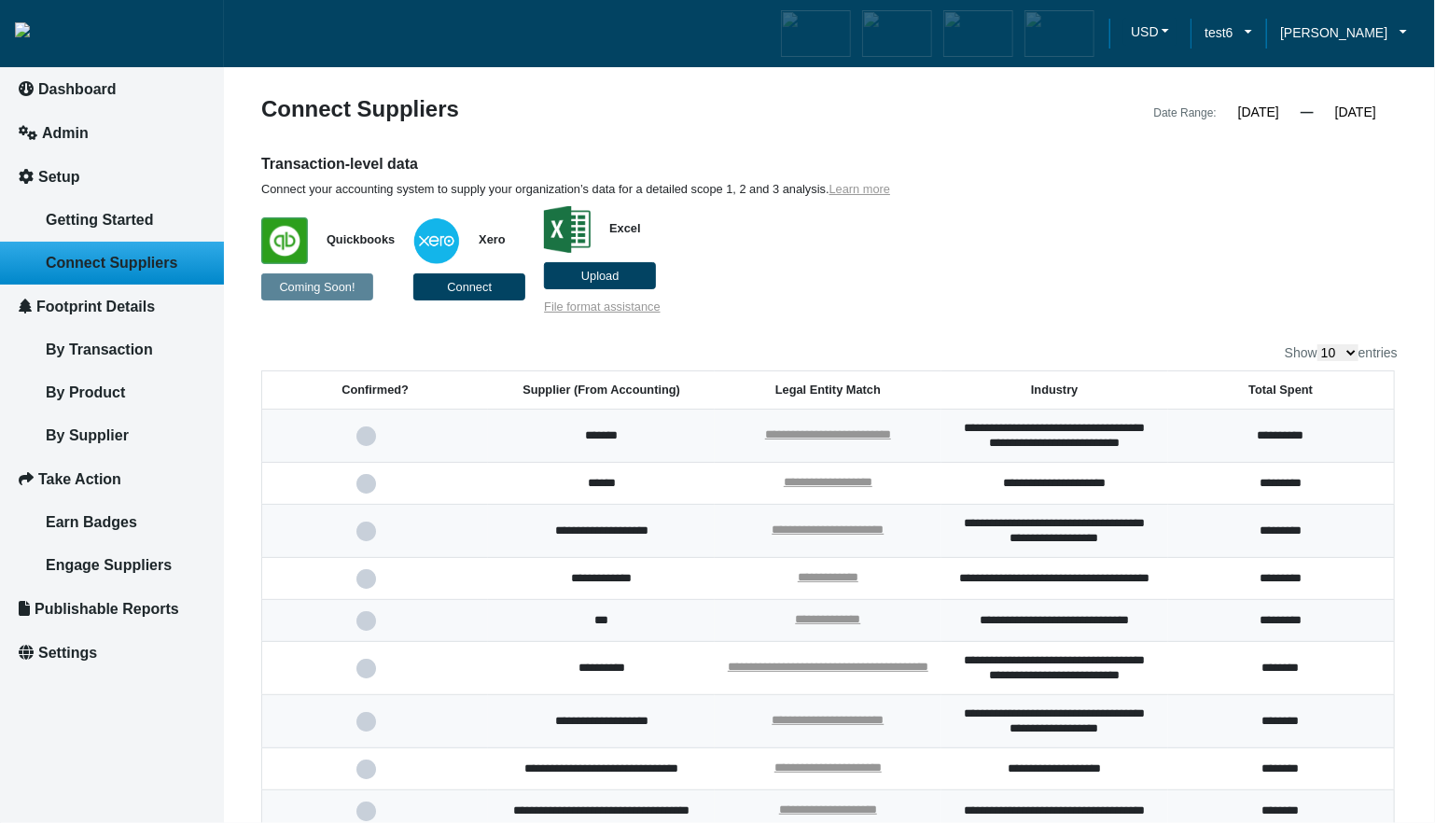
click at [597, 282] on span "Upload" at bounding box center [600, 276] width 38 height 14
click at [0, 0] on input "Upload" at bounding box center [0, 0] width 0 height 0
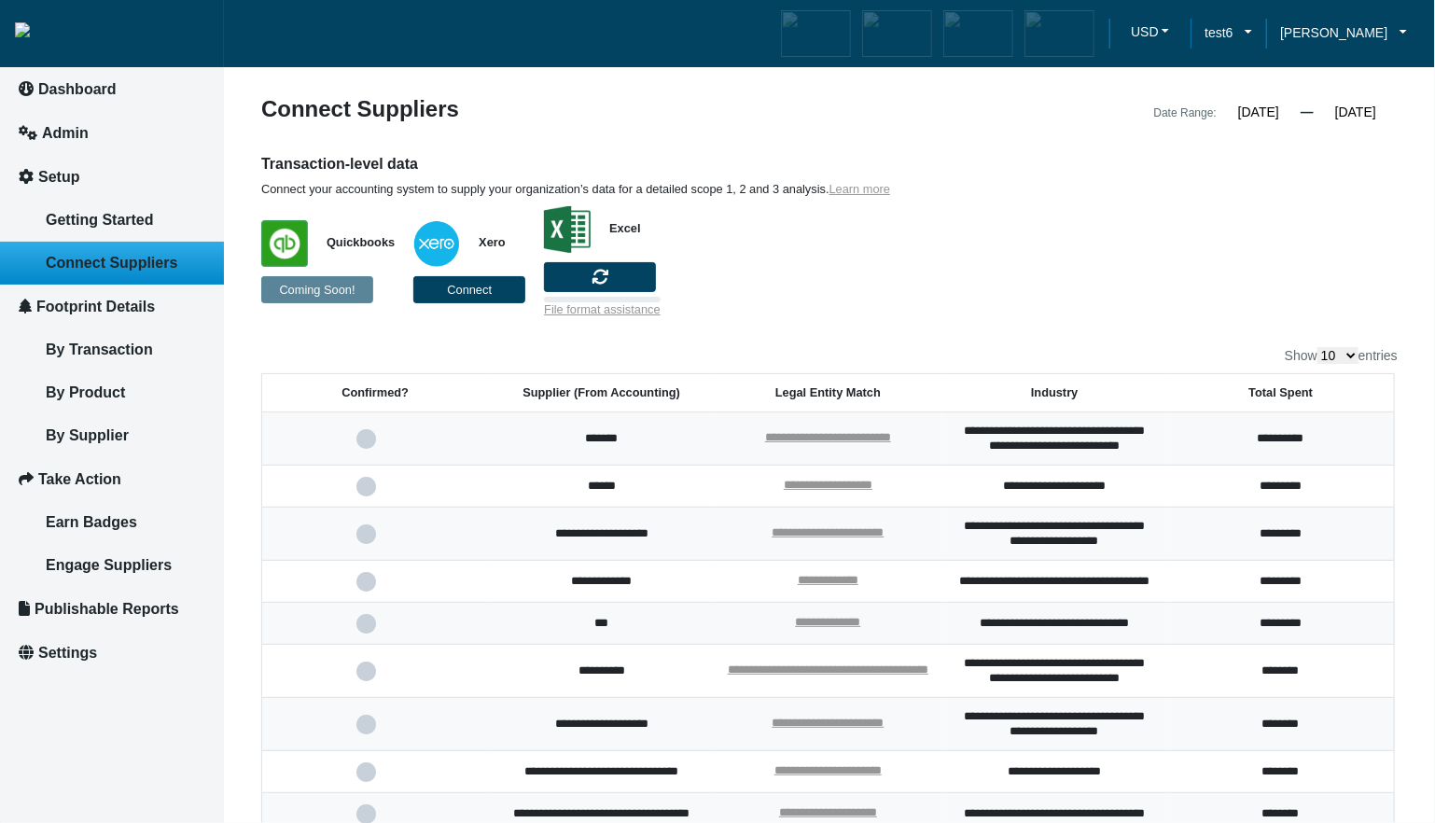
click at [937, 301] on p "Quickbooks Coming Soon! Xero Connect Excel File format assistance" at bounding box center [683, 257] width 845 height 120
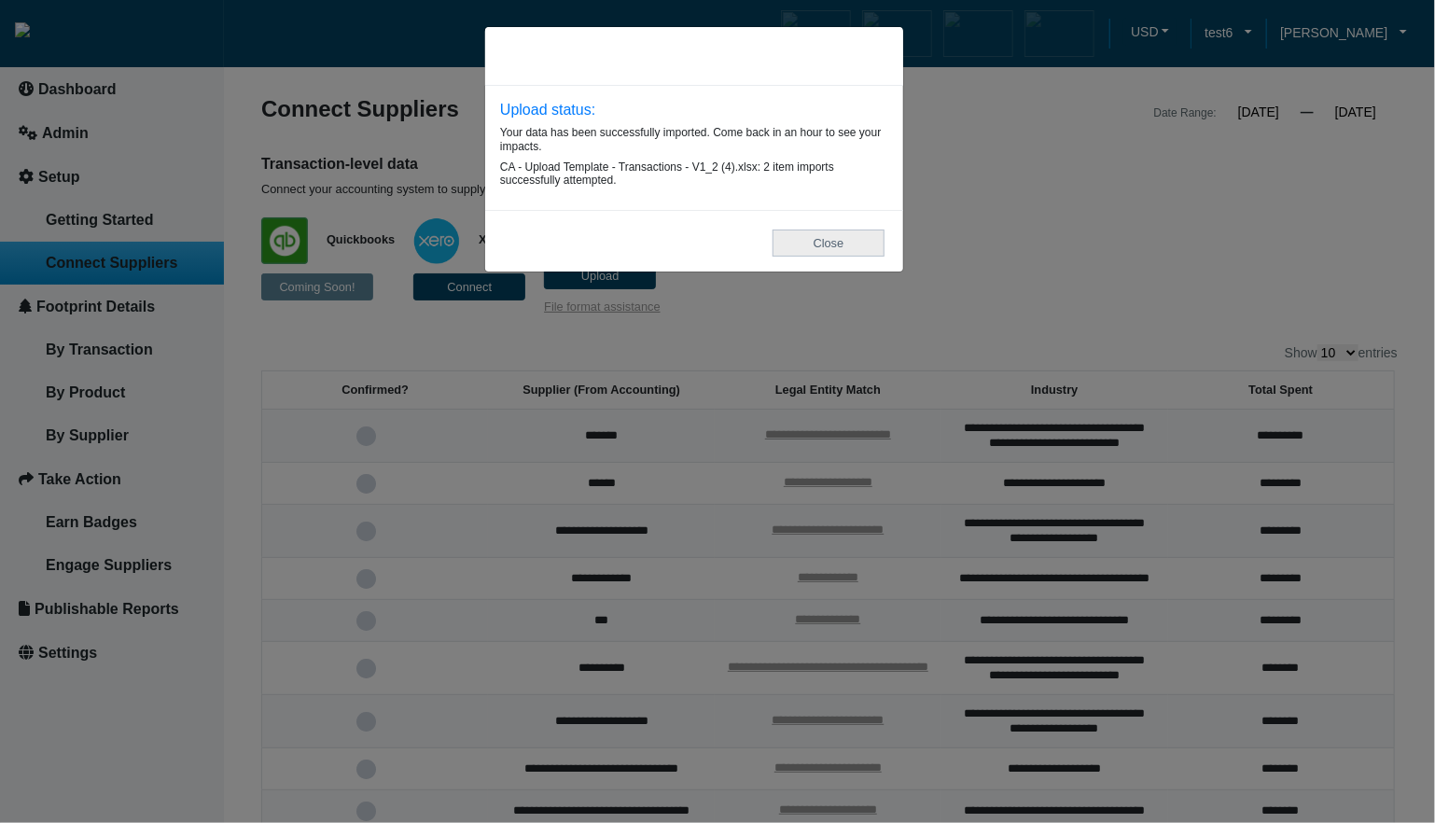
click at [868, 244] on button "Close" at bounding box center [828, 242] width 112 height 27
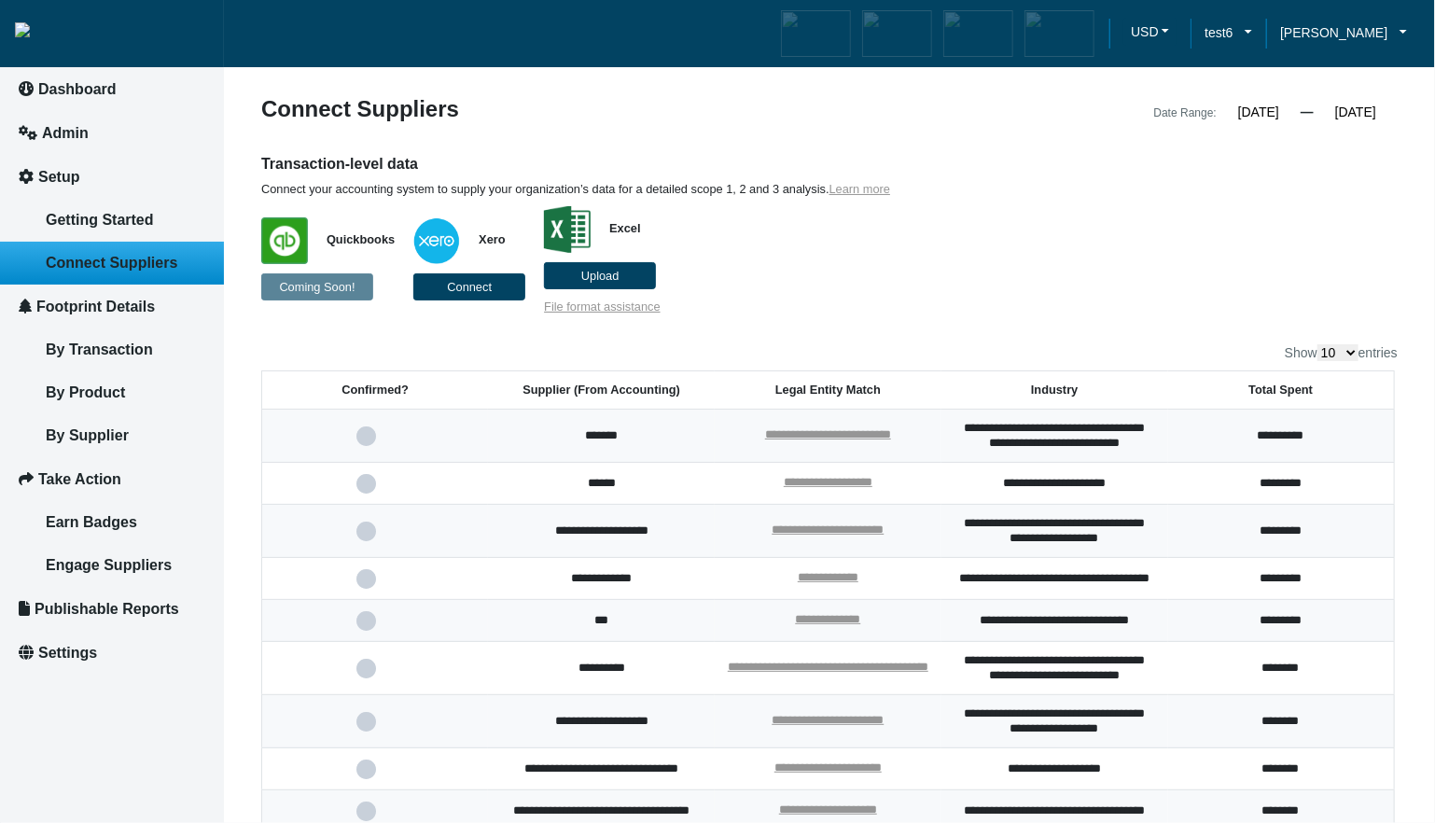
click at [640, 284] on label "Upload" at bounding box center [600, 275] width 112 height 27
click at [0, 0] on input "Upload" at bounding box center [0, 0] width 0 height 0
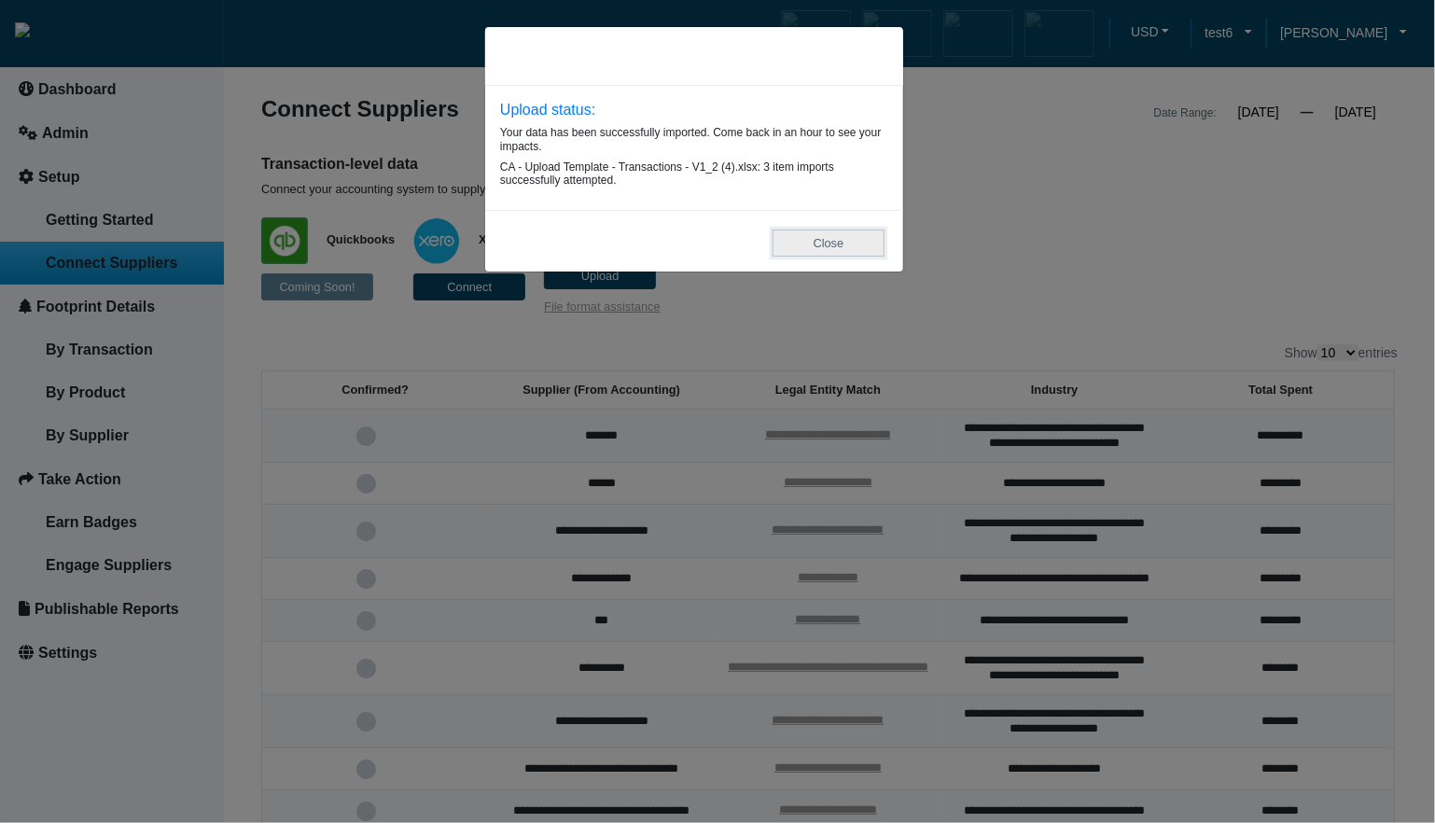
click at [831, 249] on button "Close" at bounding box center [828, 242] width 112 height 27
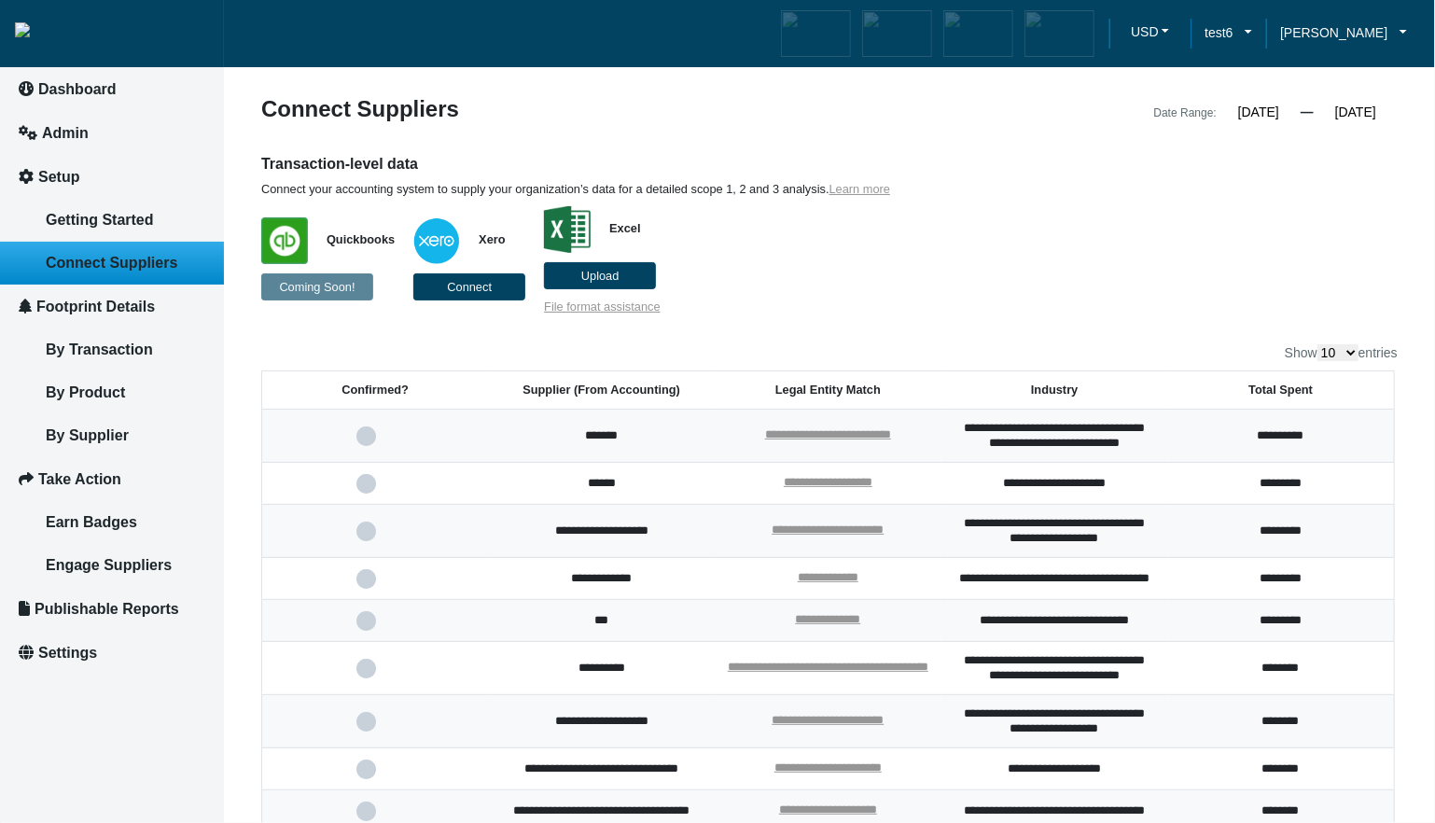
click at [1033, 271] on p "Quickbooks Coming Soon! Xero Connect Excel Upload File format assistance" at bounding box center [683, 256] width 845 height 118
click at [621, 278] on label "Upload" at bounding box center [600, 275] width 112 height 27
click at [0, 0] on input "Upload" at bounding box center [0, 0] width 0 height 0
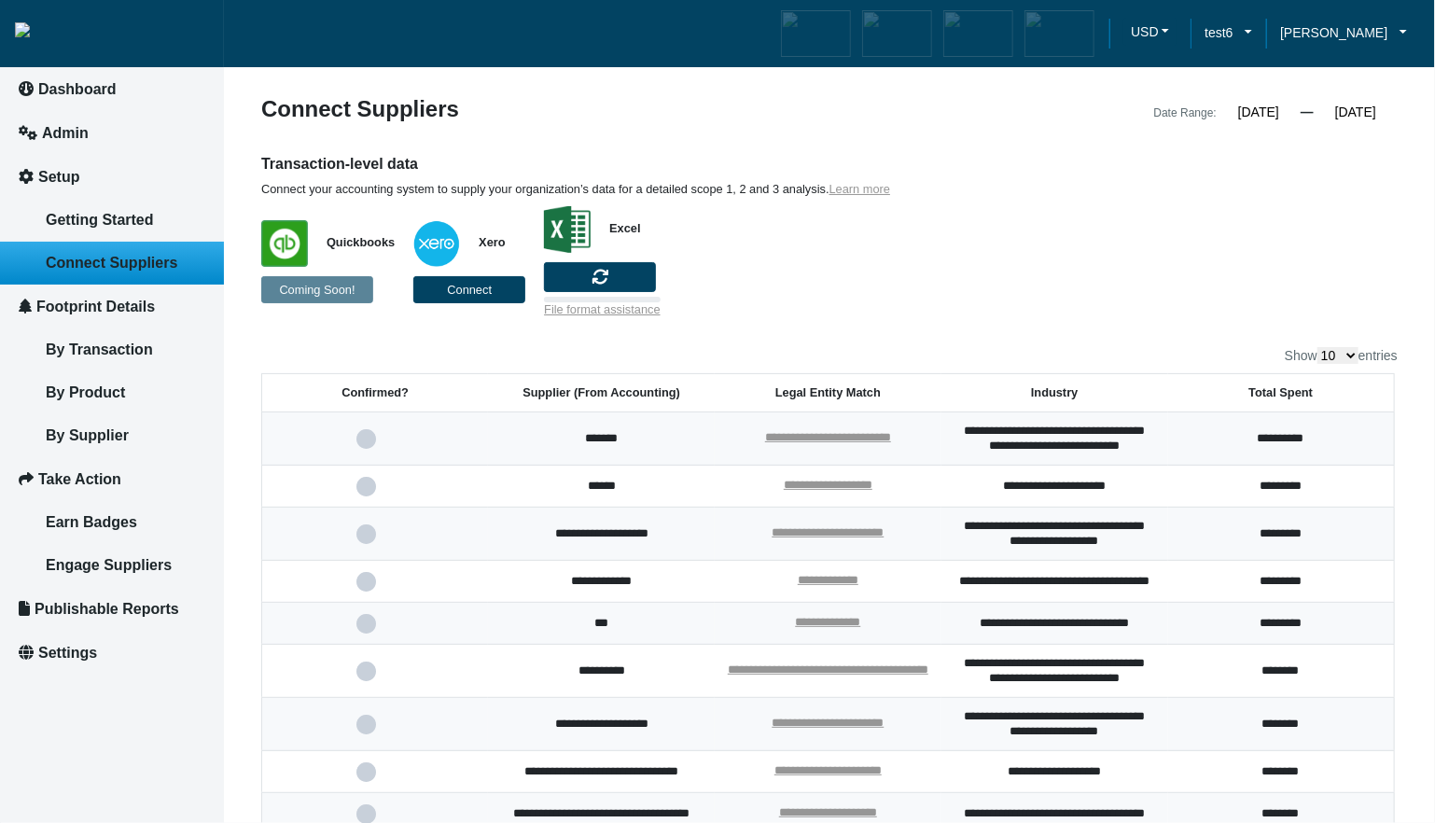
click at [1168, 275] on div "Transaction-level data Connect your accounting system to supply your organizati…" at bounding box center [829, 235] width 1164 height 163
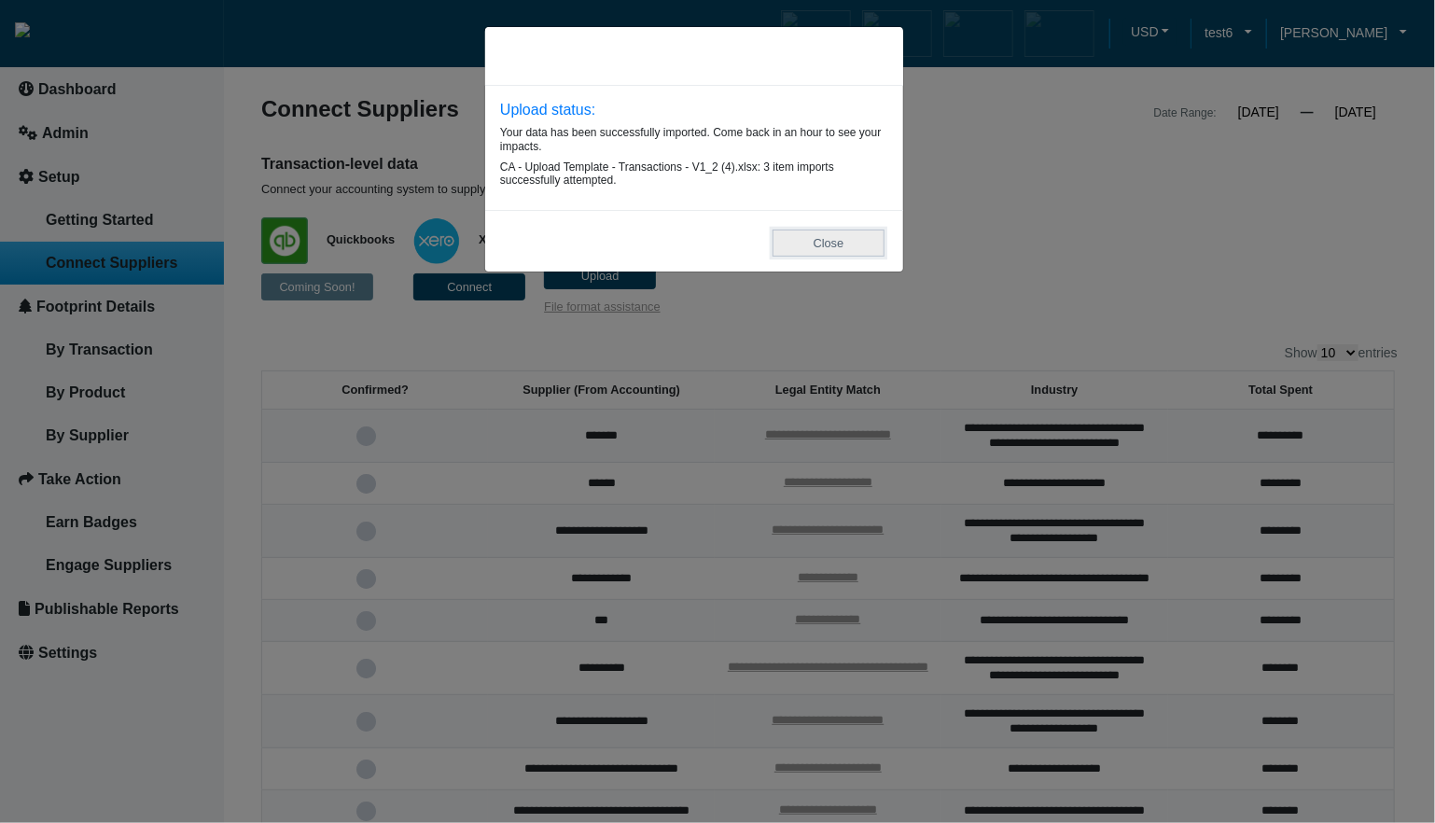
click at [858, 237] on button "Close" at bounding box center [828, 242] width 112 height 27
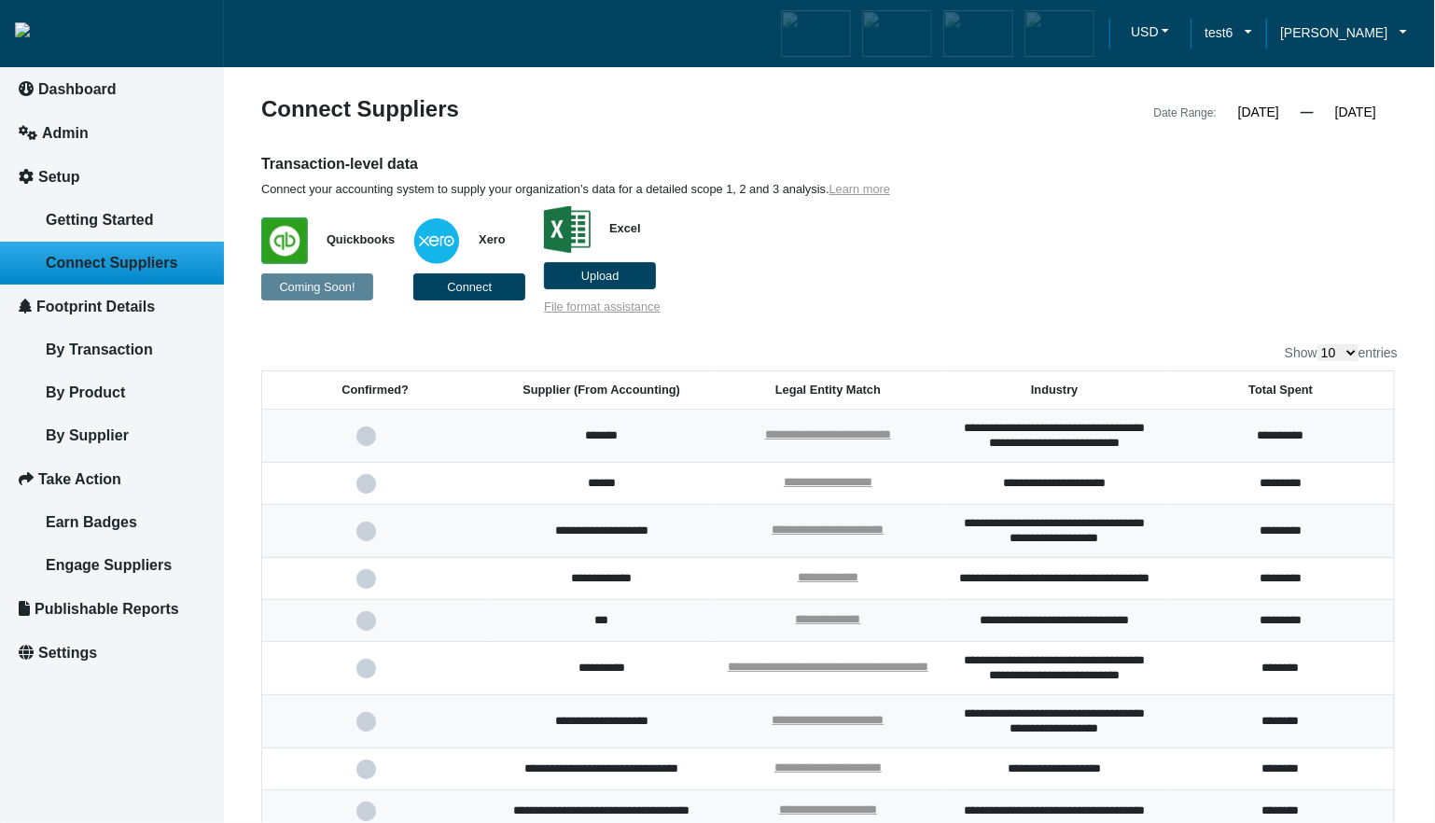
click at [595, 284] on label "Upload" at bounding box center [600, 275] width 112 height 27
click at [0, 0] on input "Upload" at bounding box center [0, 0] width 0 height 0
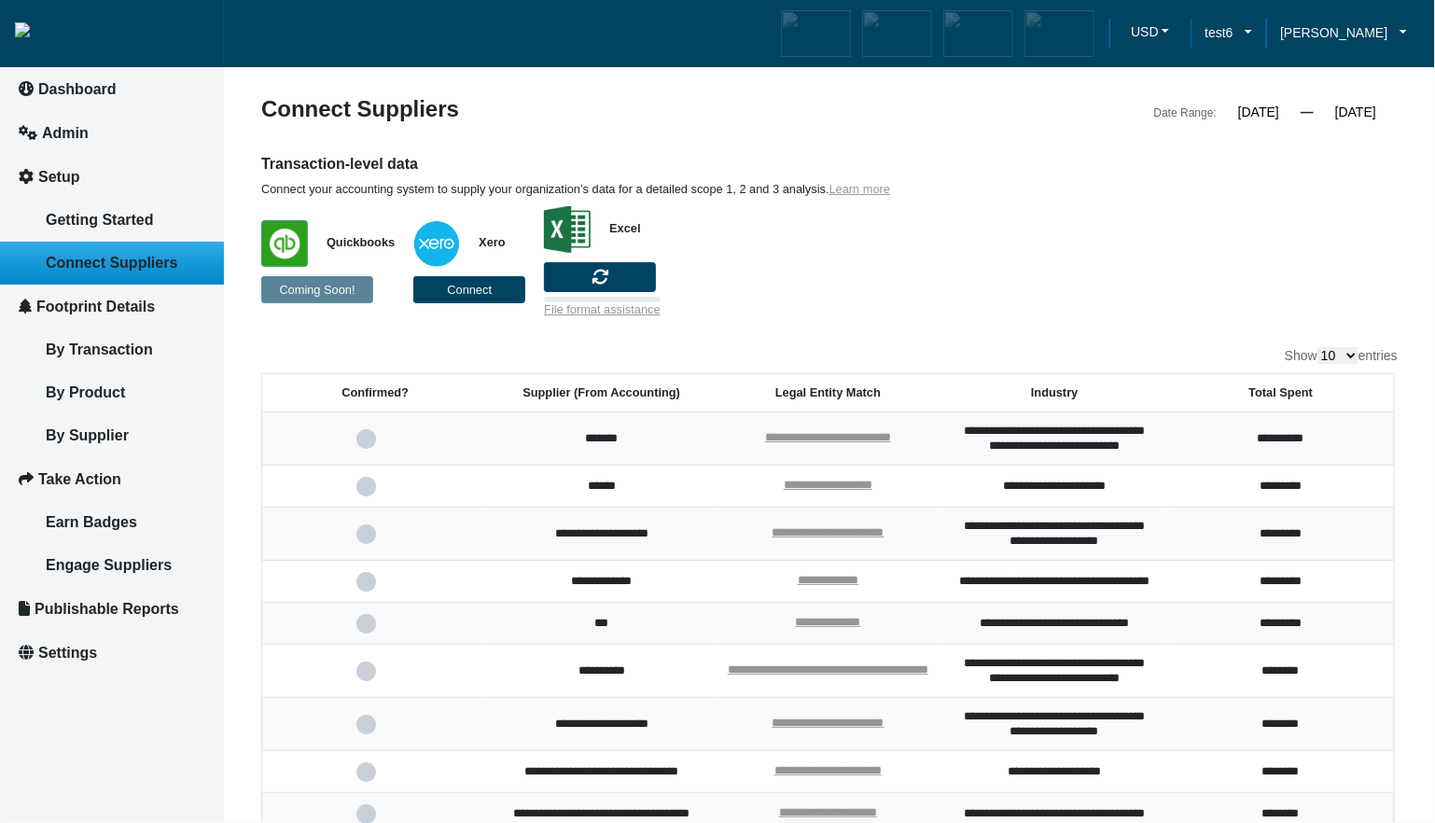
click at [1033, 276] on p "Quickbooks Coming Soon! Xero Connect Excel File format assistance" at bounding box center [683, 257] width 845 height 120
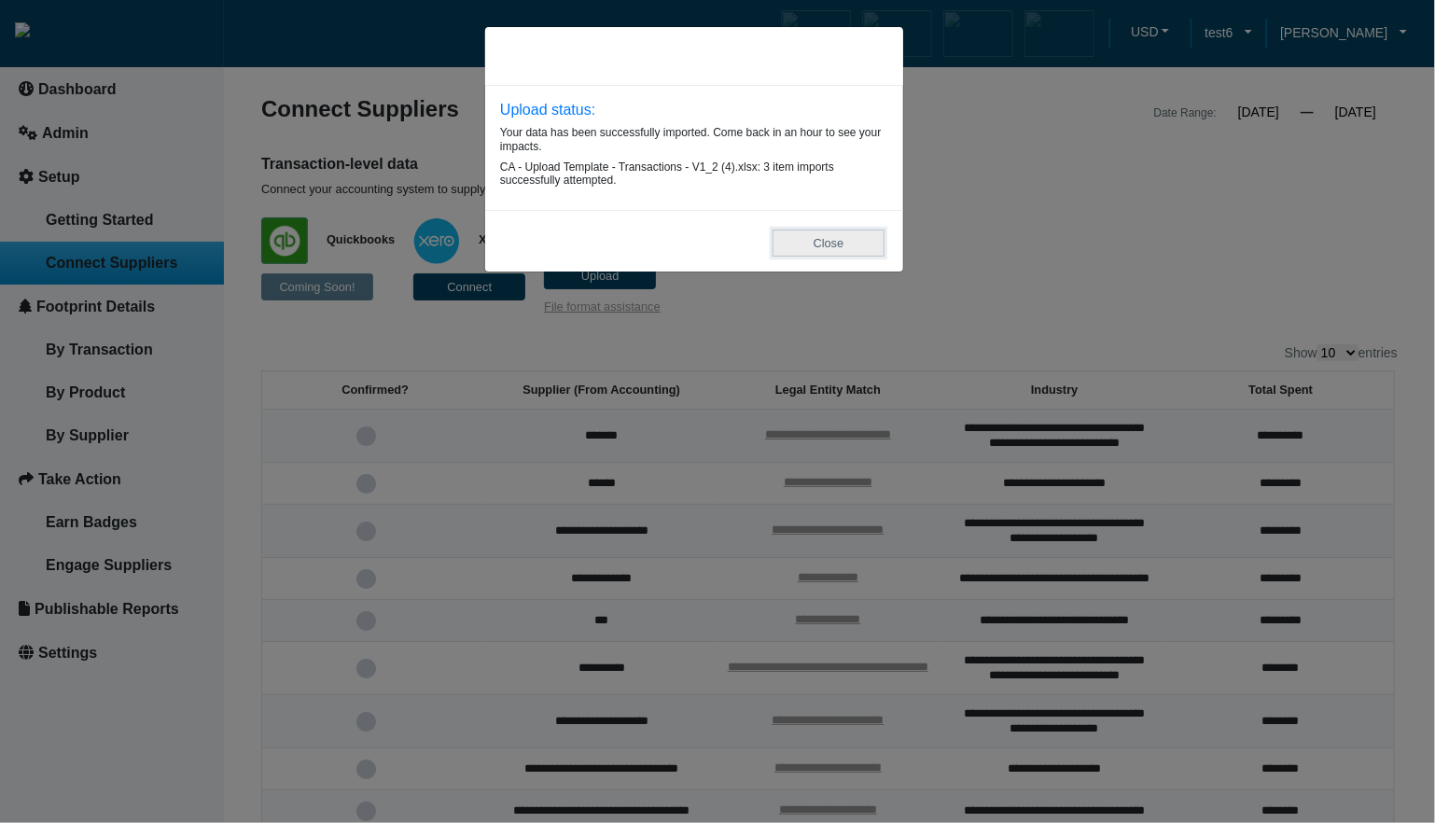
click at [804, 243] on button "Close" at bounding box center [828, 242] width 112 height 27
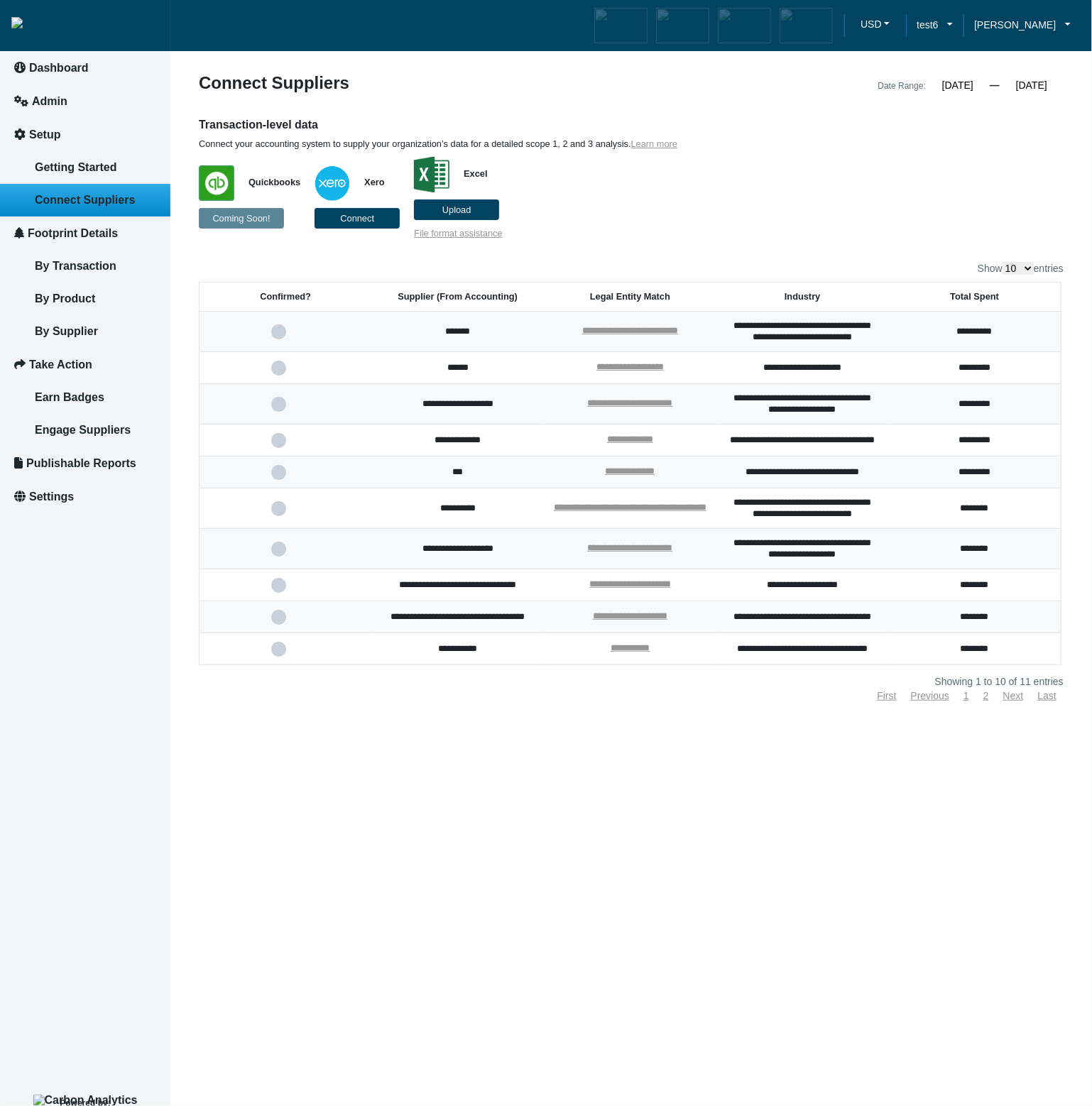
click at [696, 626] on article "**********" at bounding box center [631, 553] width 922 height 1106
click at [508, 626] on article "**********" at bounding box center [631, 553] width 922 height 1106
